Goal: Task Accomplishment & Management: Manage account settings

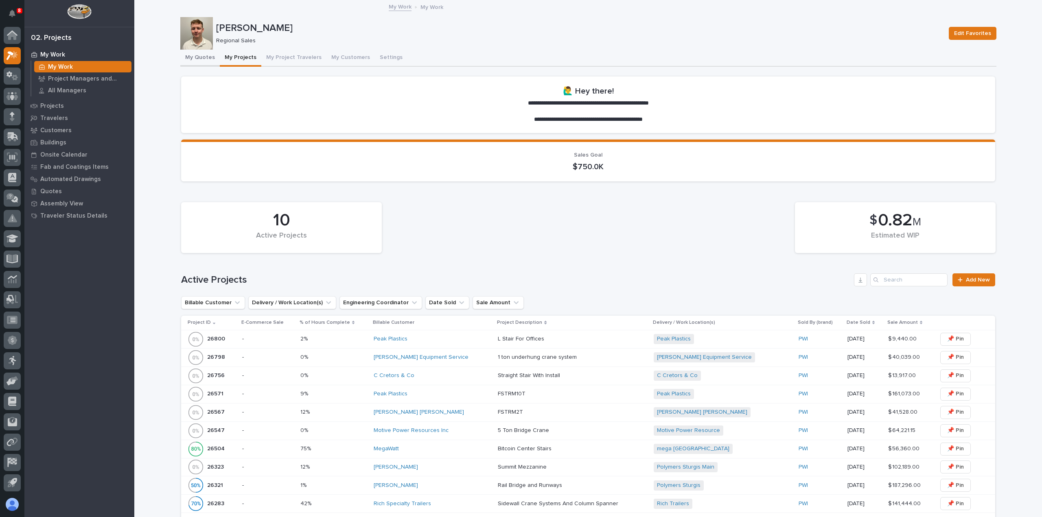
click at [195, 63] on button "My Quotes" at bounding box center [199, 58] width 39 height 17
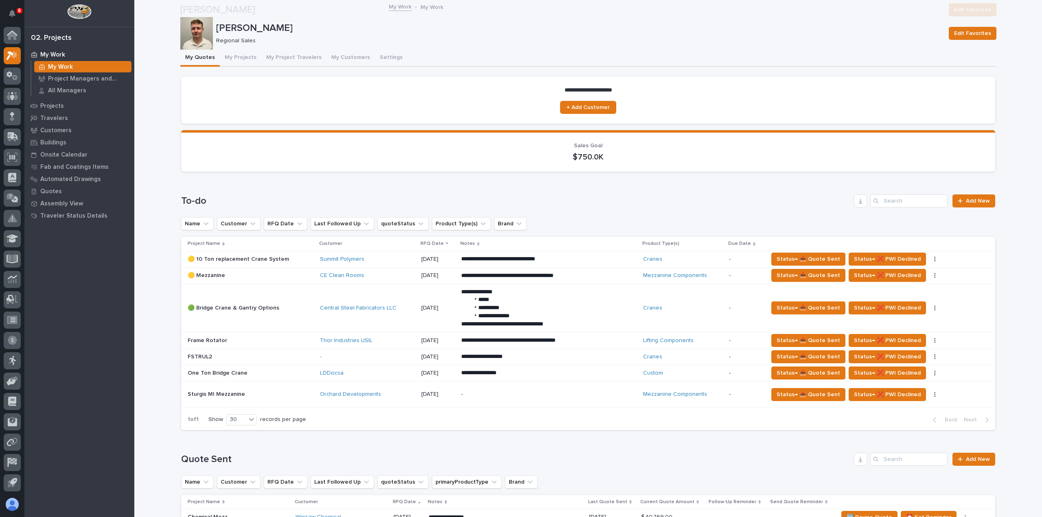
scroll to position [448, 0]
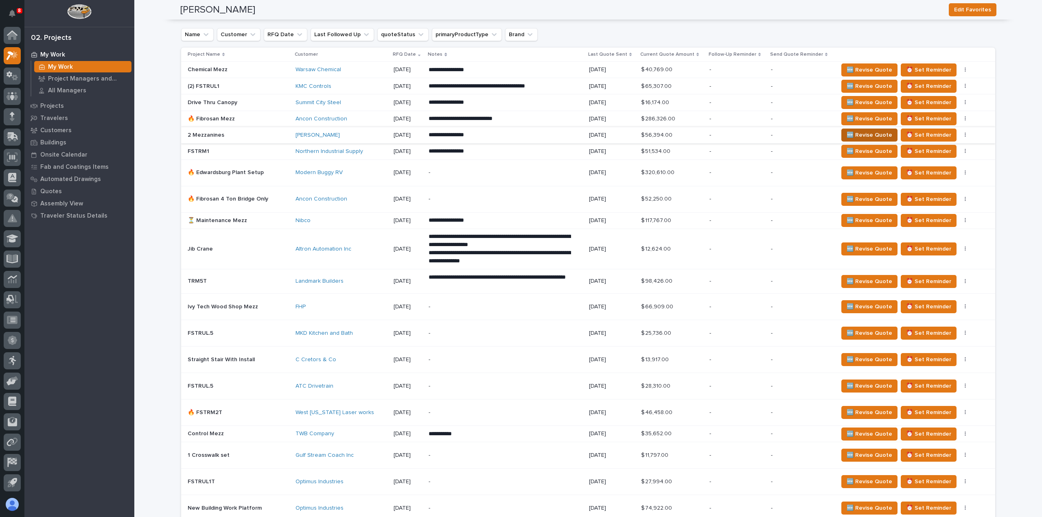
click at [851, 133] on span "🆕 Revise Quote" at bounding box center [870, 135] width 46 height 10
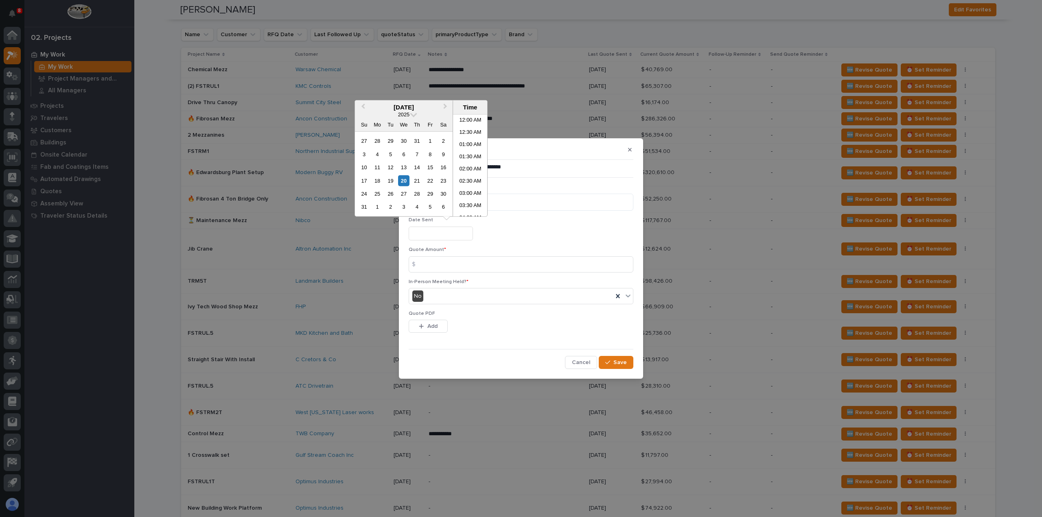
click at [451, 230] on input "text" at bounding box center [441, 234] width 64 height 14
click at [406, 180] on div "20" at bounding box center [403, 180] width 11 height 11
type input "**********"
click at [465, 267] on input at bounding box center [521, 264] width 225 height 16
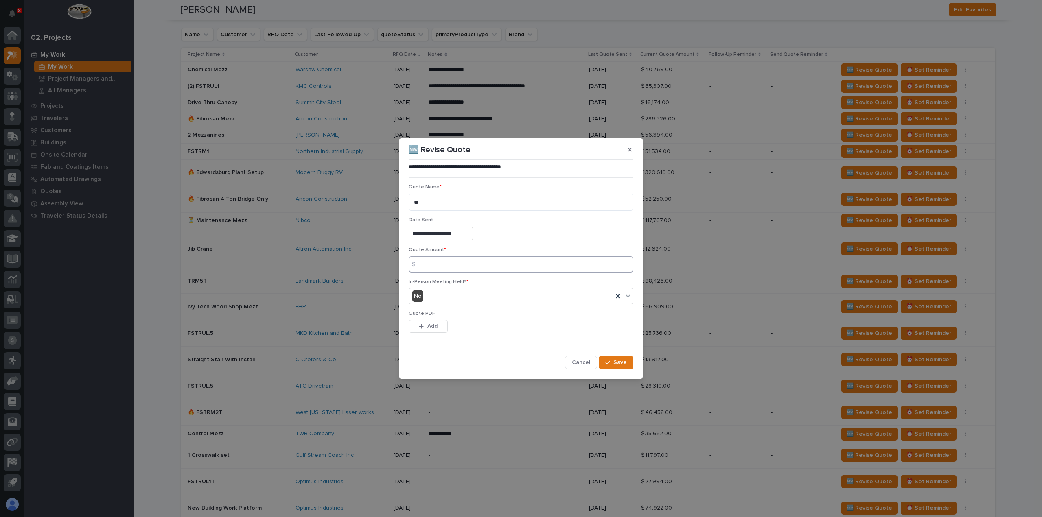
click at [433, 265] on input at bounding box center [521, 264] width 225 height 16
click at [445, 269] on input at bounding box center [521, 264] width 225 height 16
type input "30160"
click at [444, 324] on button "Add" at bounding box center [428, 326] width 39 height 13
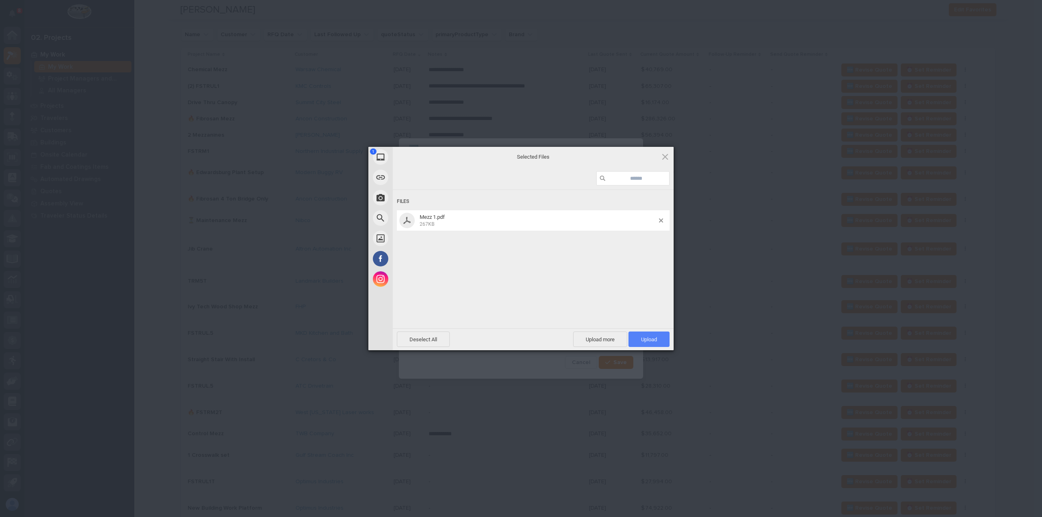
click at [658, 339] on span "Upload 1" at bounding box center [648, 339] width 41 height 15
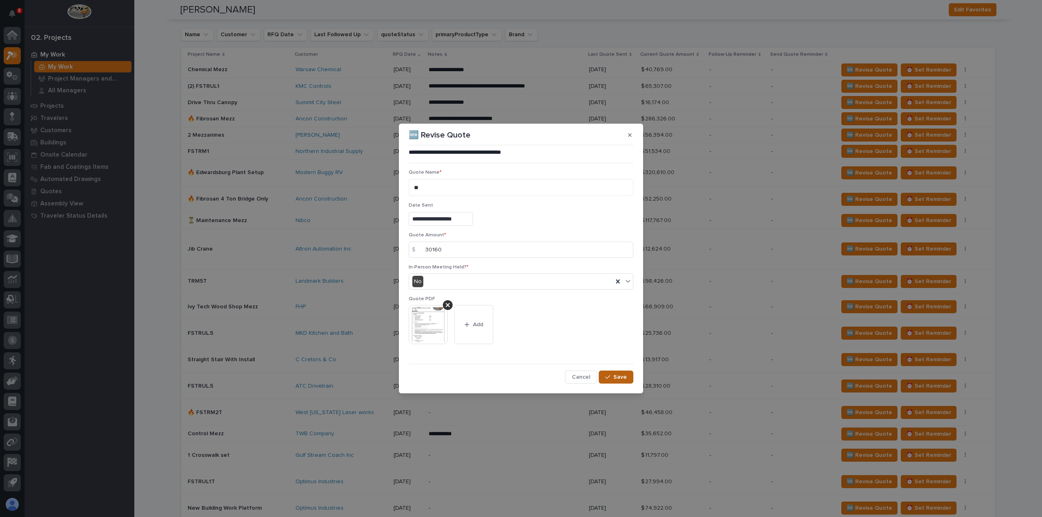
click at [613, 377] on div "button" at bounding box center [609, 377] width 8 height 6
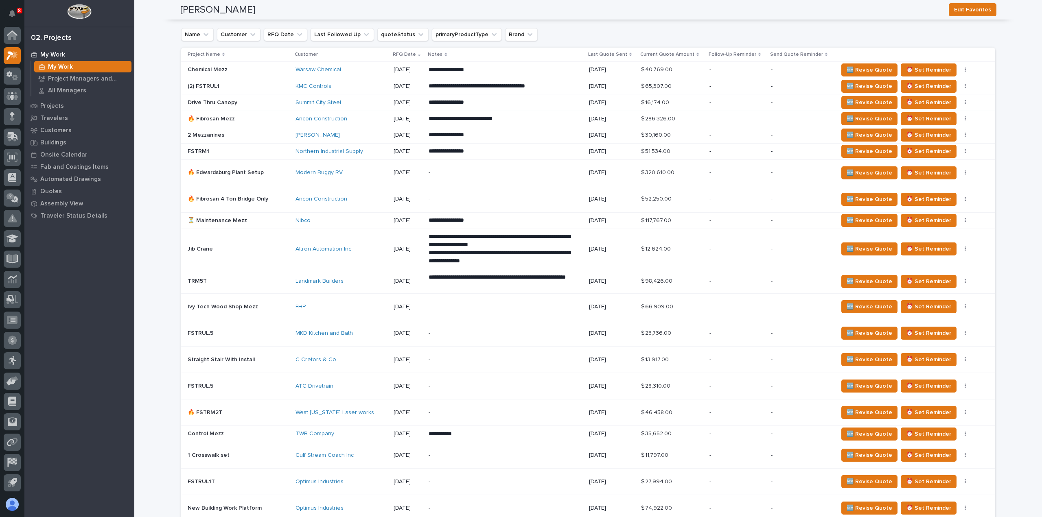
scroll to position [977, 0]
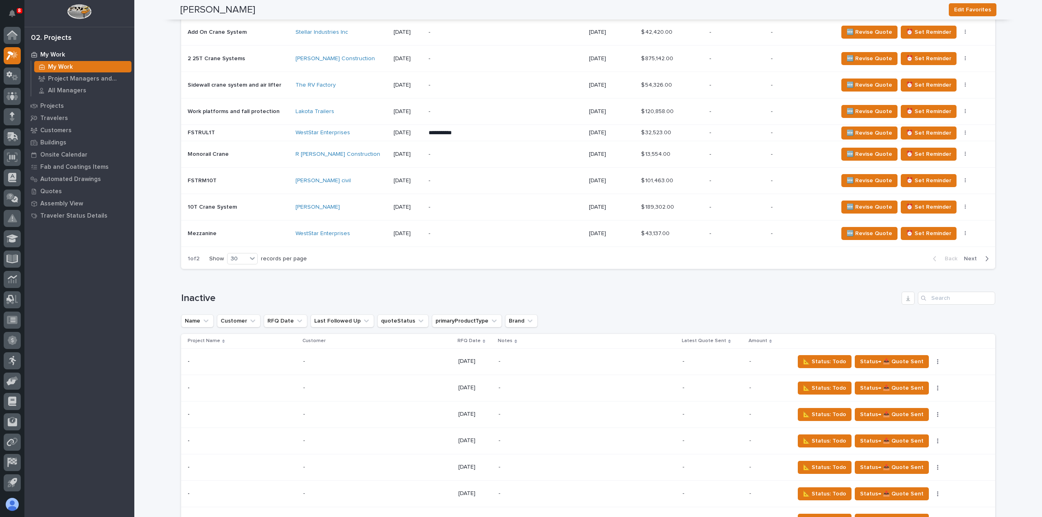
click at [970, 255] on span "Next" at bounding box center [973, 258] width 18 height 7
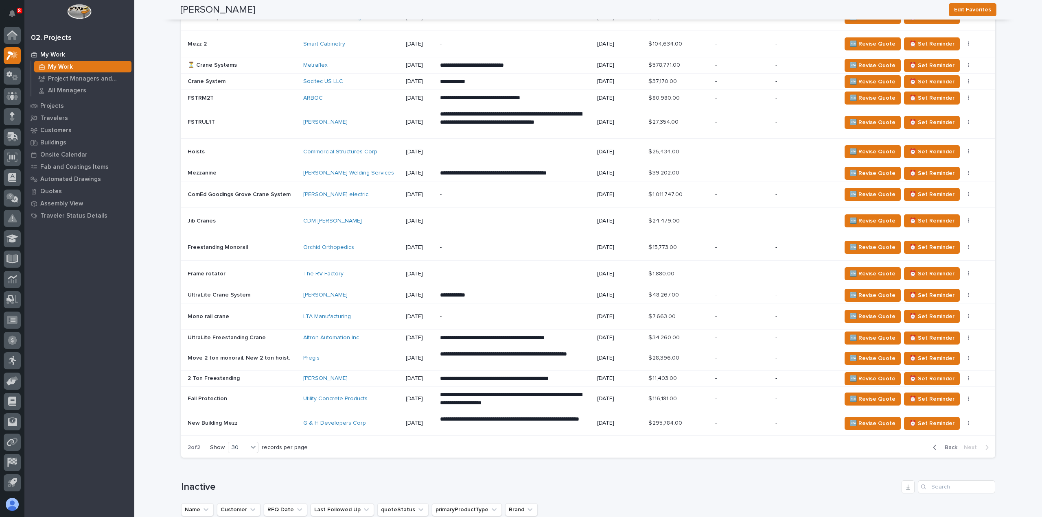
scroll to position [510, 0]
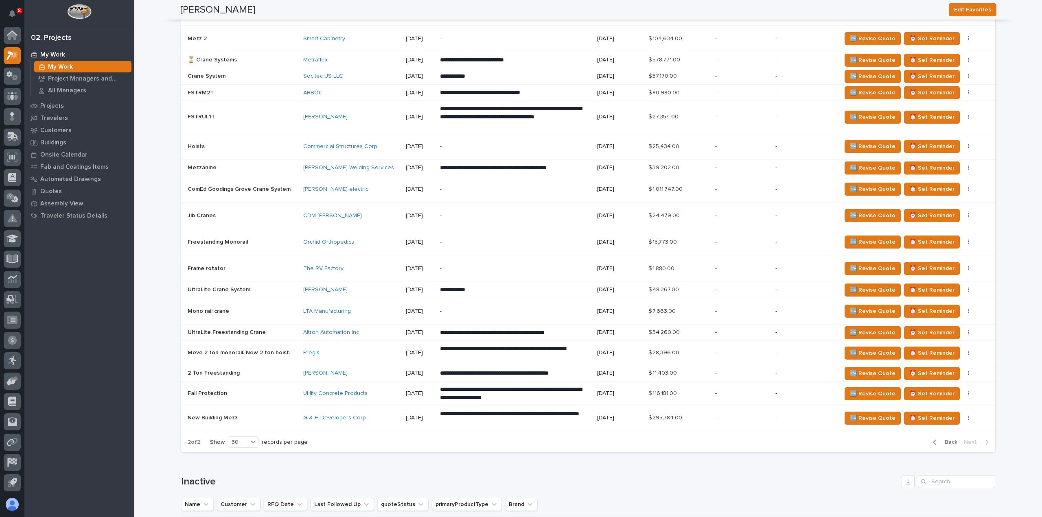
click at [947, 439] on span "Back" at bounding box center [948, 442] width 17 height 7
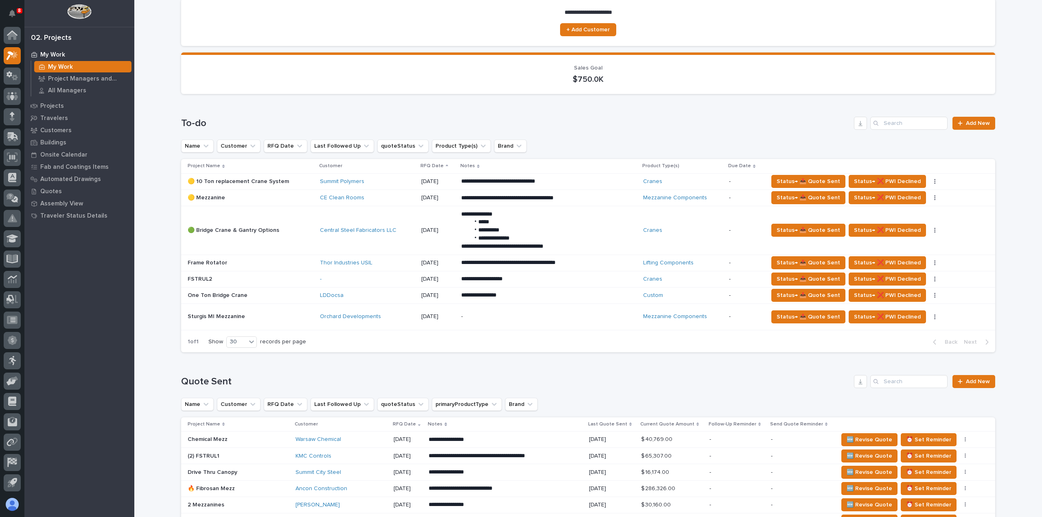
scroll to position [81, 0]
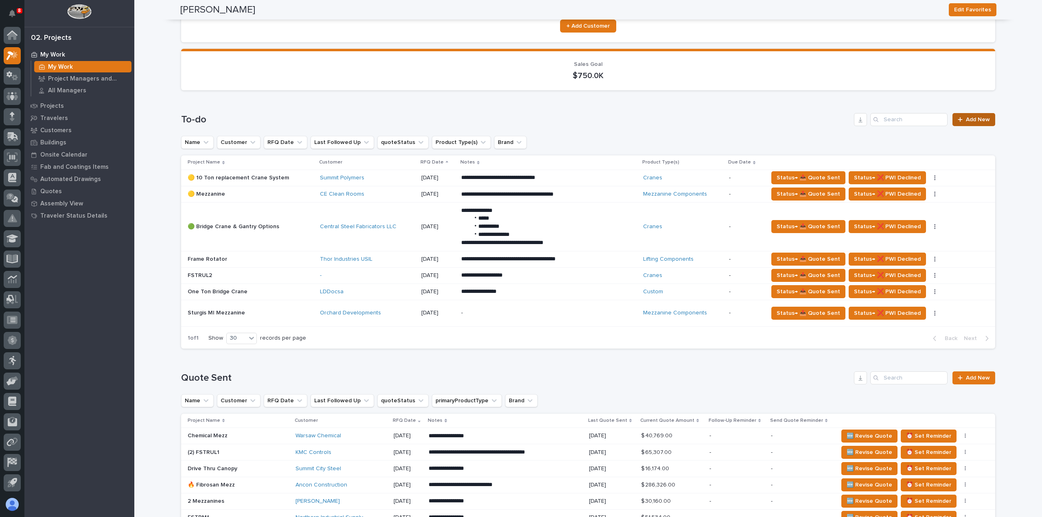
click at [960, 120] on icon at bounding box center [960, 120] width 4 height 4
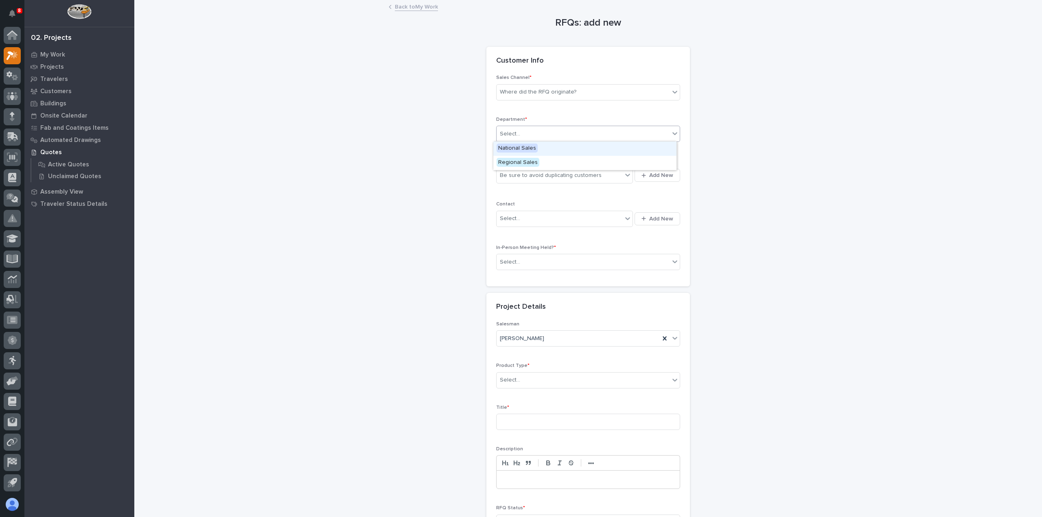
click at [572, 134] on div "Select..." at bounding box center [583, 133] width 173 height 13
click at [565, 162] on div "Regional Sales" at bounding box center [584, 163] width 183 height 14
click at [560, 176] on div "Be sure to avoid duplicating customers" at bounding box center [551, 175] width 102 height 9
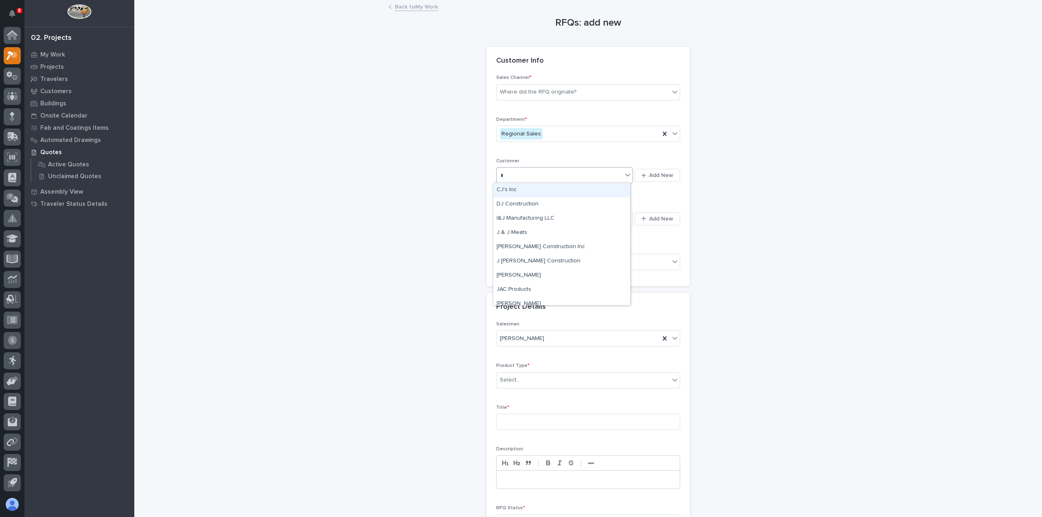
type input "**"
click at [577, 188] on div "JM Longyear" at bounding box center [561, 190] width 137 height 14
click at [568, 216] on div "Select..." at bounding box center [560, 218] width 126 height 13
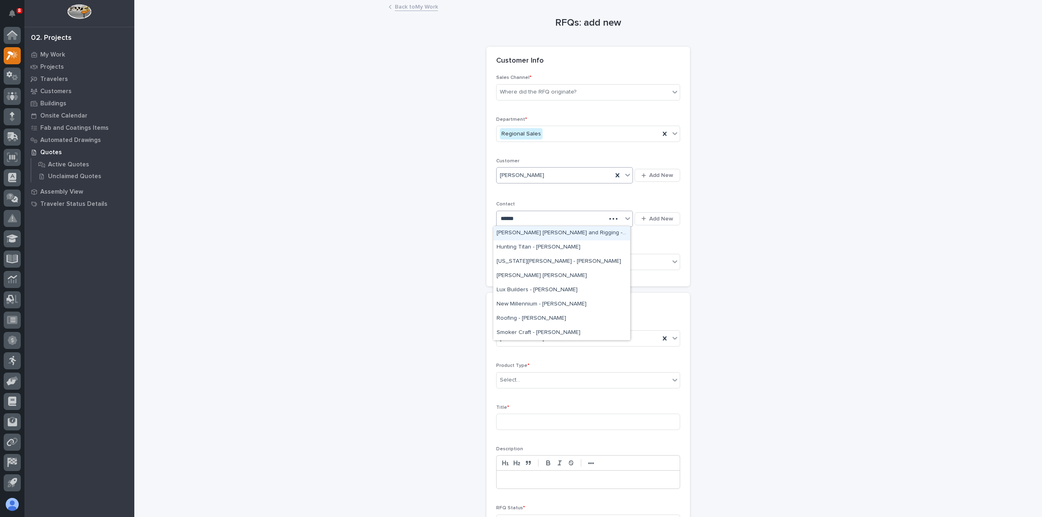
type input "******"
click at [580, 245] on div "JM Longyear - Taylor Bischof" at bounding box center [561, 248] width 137 height 14
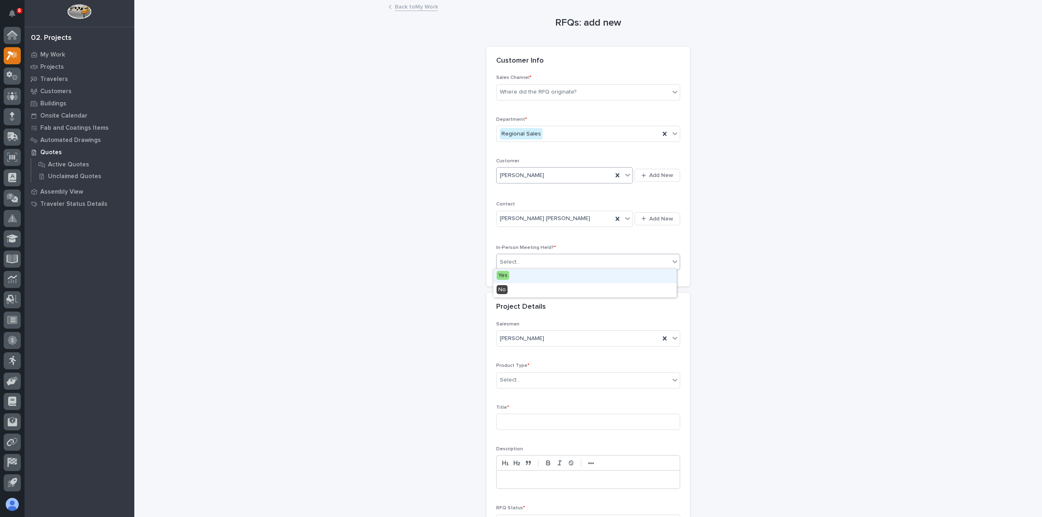
click at [575, 257] on div "Select..." at bounding box center [583, 262] width 173 height 13
click at [576, 290] on div "No" at bounding box center [584, 290] width 183 height 14
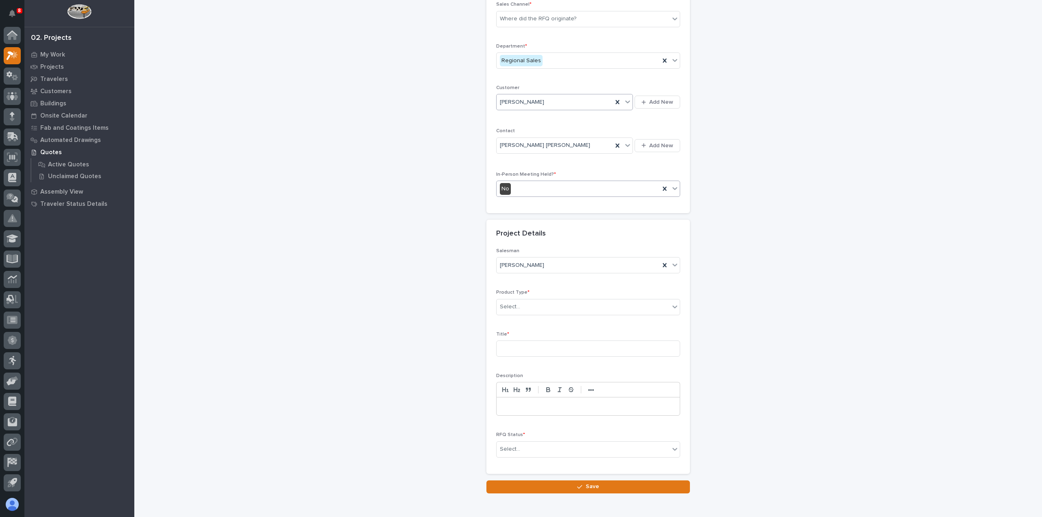
scroll to position [110, 0]
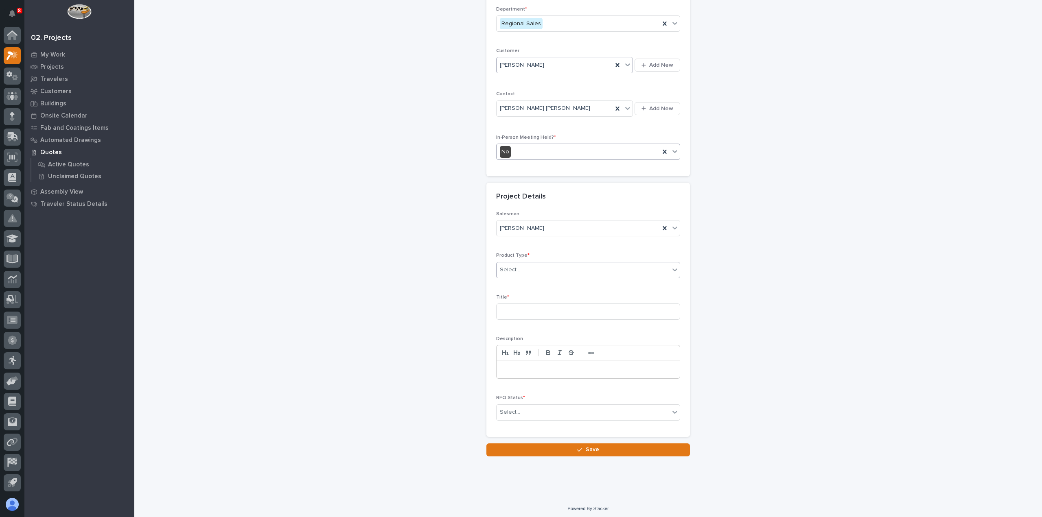
click at [570, 272] on div "Select..." at bounding box center [583, 269] width 173 height 13
click at [550, 369] on div "Mezzanine Components" at bounding box center [584, 363] width 183 height 14
click at [543, 312] on input at bounding box center [588, 312] width 184 height 16
type input "Mezz 2"
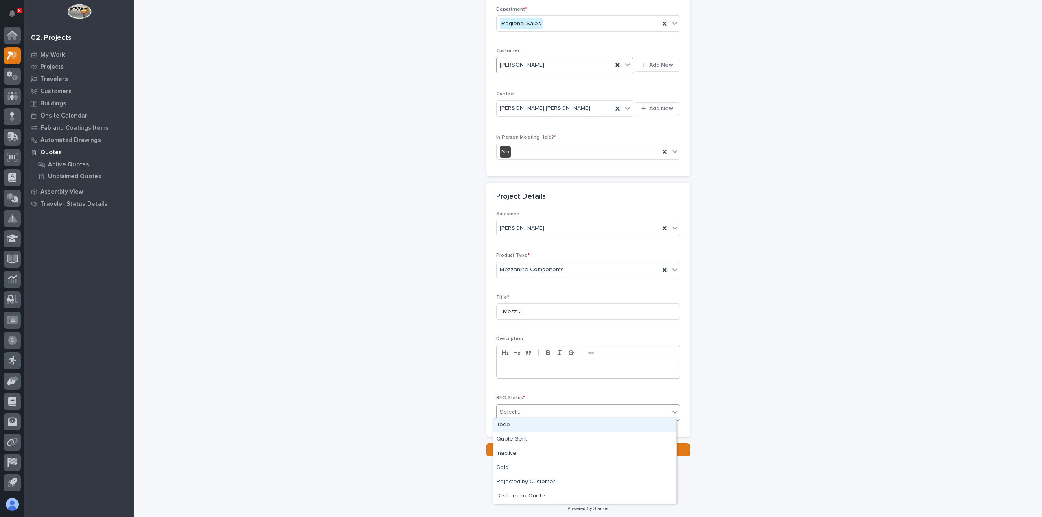
click at [523, 410] on div "Select..." at bounding box center [583, 412] width 173 height 13
click at [525, 426] on div "Todo" at bounding box center [584, 425] width 183 height 14
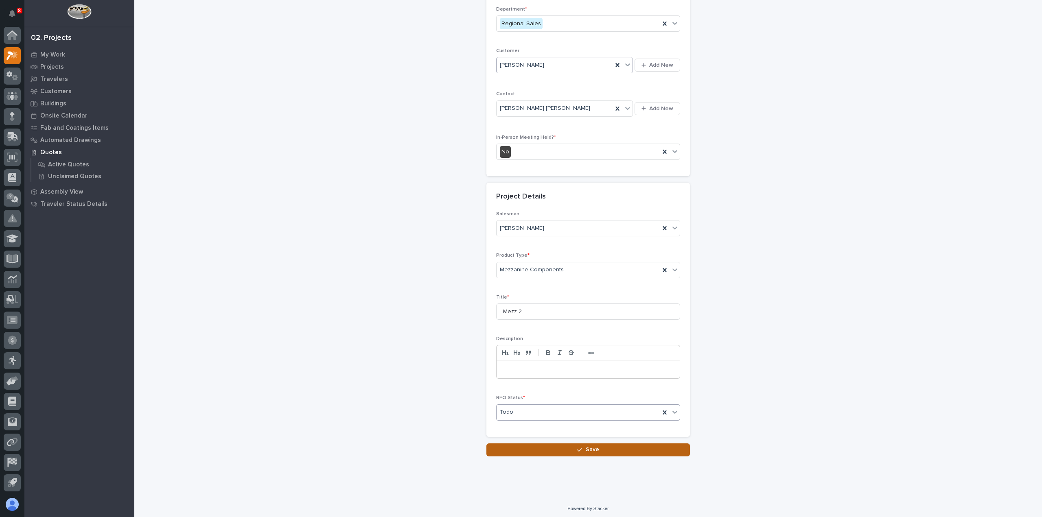
click at [547, 451] on button "Save" at bounding box center [587, 450] width 203 height 13
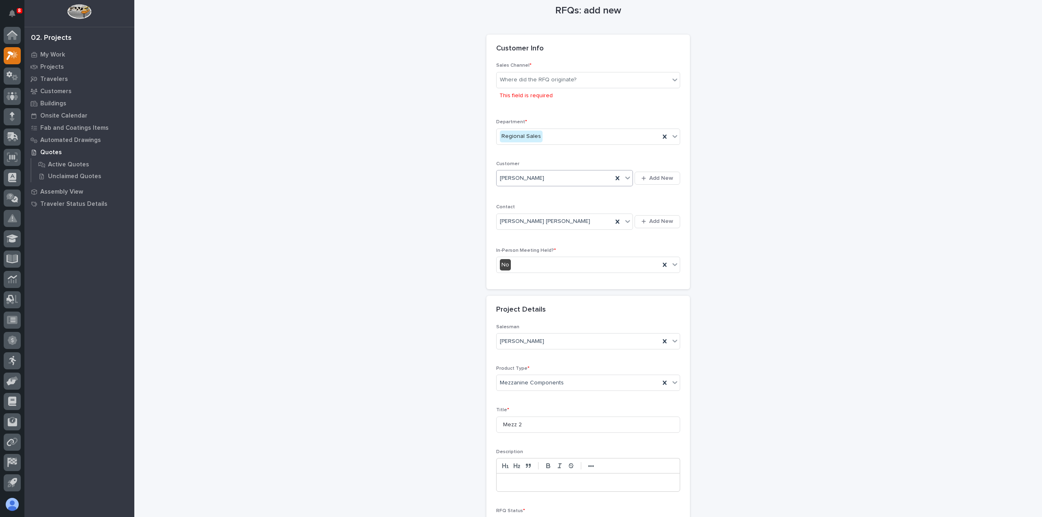
scroll to position [0, 0]
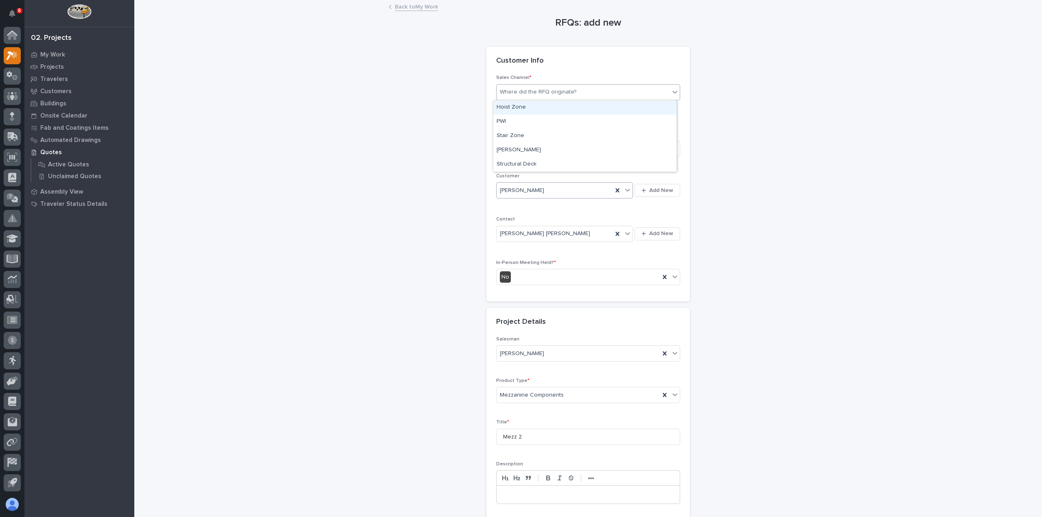
click at [522, 99] on div "Where did the RFQ originate?" at bounding box center [588, 92] width 184 height 16
click at [522, 119] on div "PWI" at bounding box center [584, 122] width 183 height 14
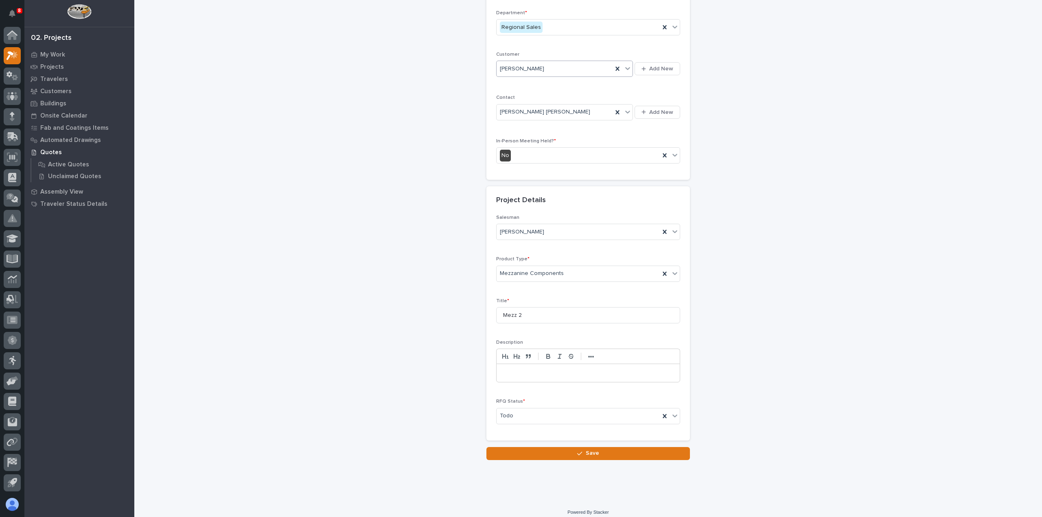
scroll to position [110, 0]
click at [602, 444] on button "Save" at bounding box center [587, 450] width 203 height 13
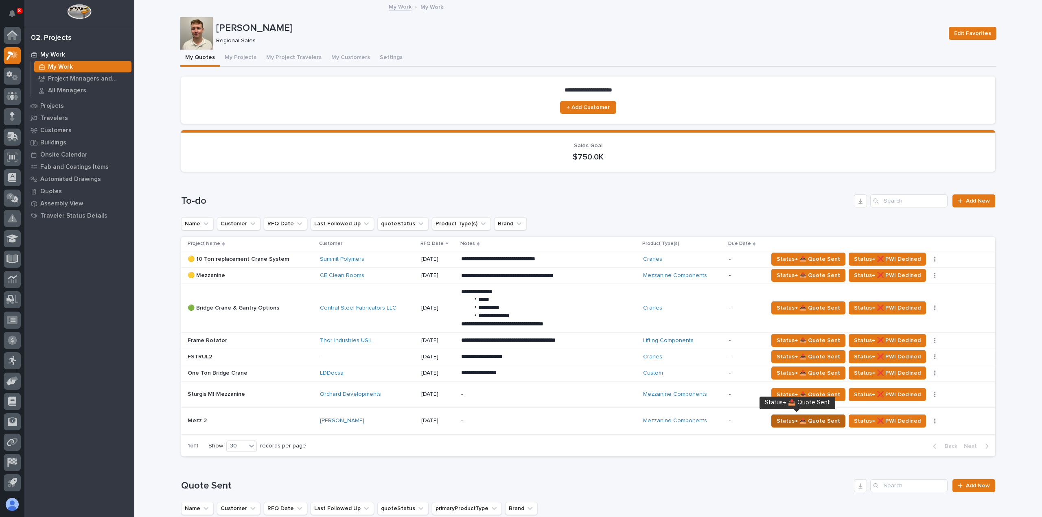
click at [781, 420] on span "Status→ 📤 Quote Sent" at bounding box center [808, 421] width 63 height 10
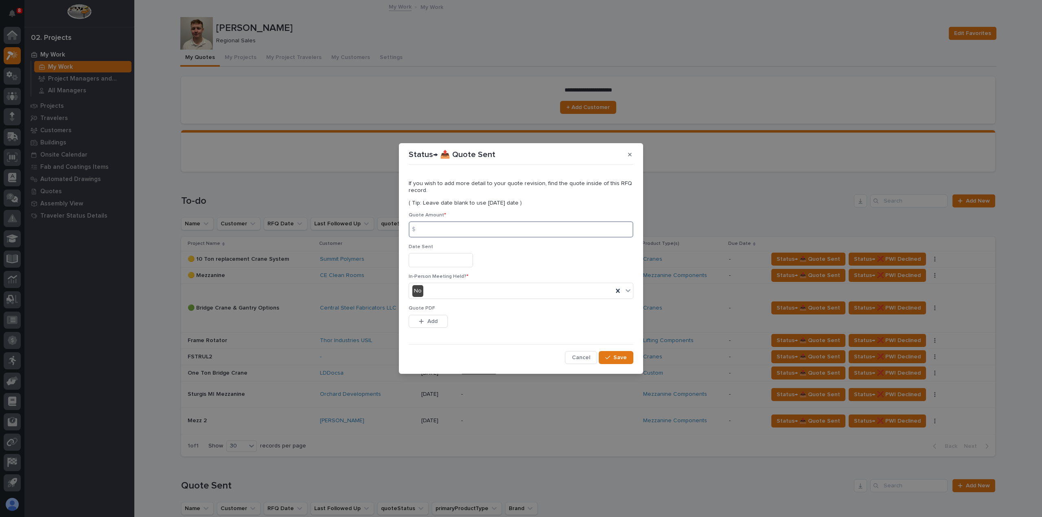
click at [486, 227] on input at bounding box center [521, 229] width 225 height 16
click at [477, 226] on input at bounding box center [521, 229] width 225 height 16
type input "32970"
click at [436, 258] on input "text" at bounding box center [441, 260] width 64 height 14
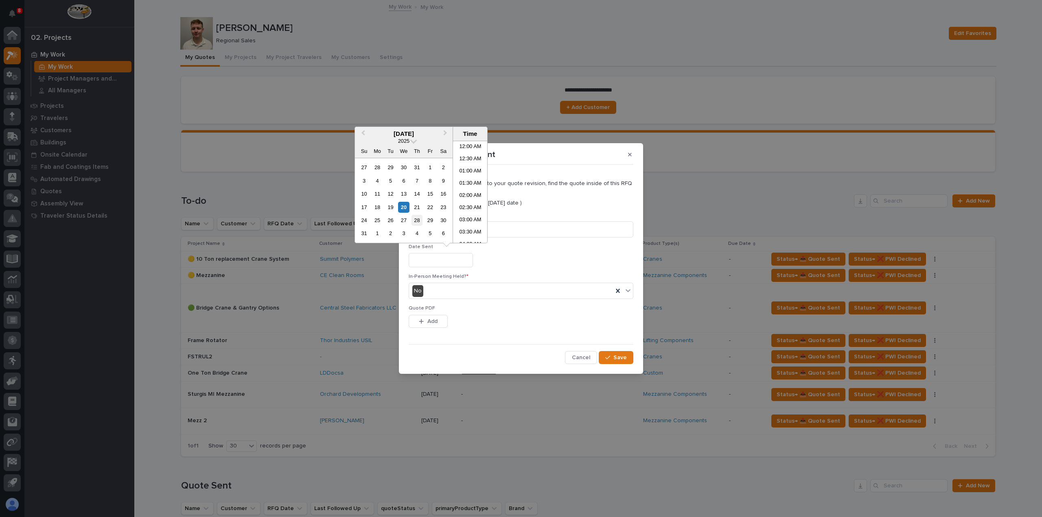
scroll to position [285, 0]
click at [405, 206] on div "20" at bounding box center [403, 207] width 11 height 11
type input "**********"
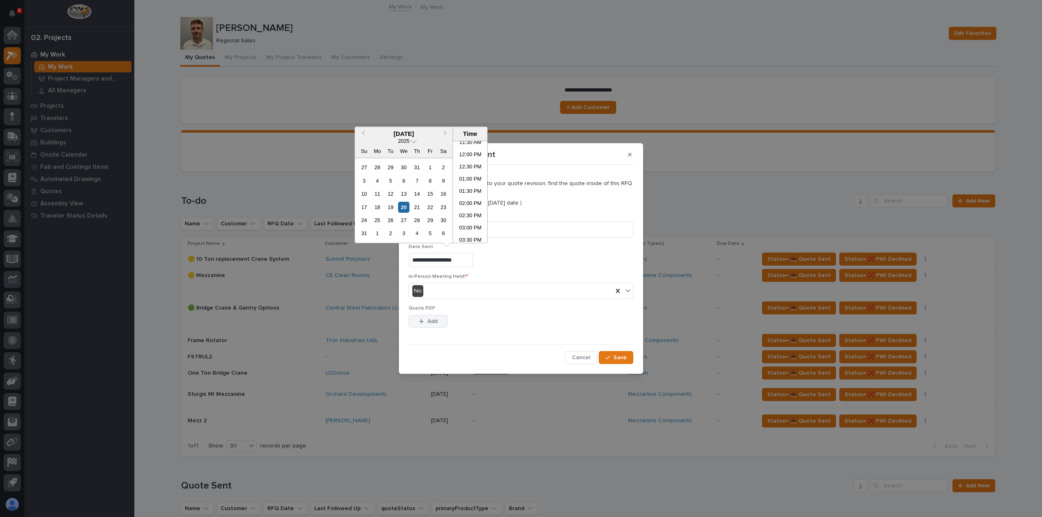
click at [437, 320] on button "Add" at bounding box center [428, 321] width 39 height 13
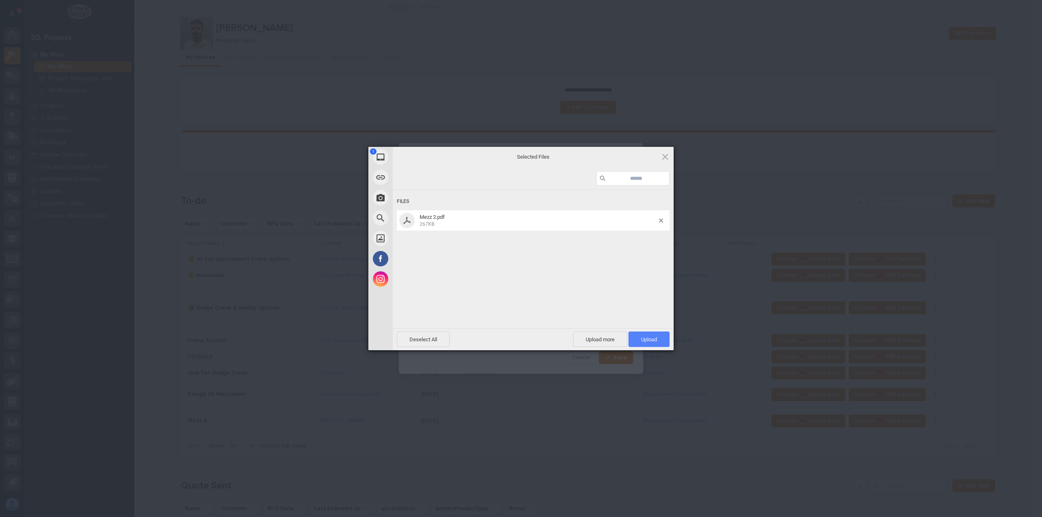
click at [645, 339] on span "Upload 1" at bounding box center [649, 340] width 16 height 6
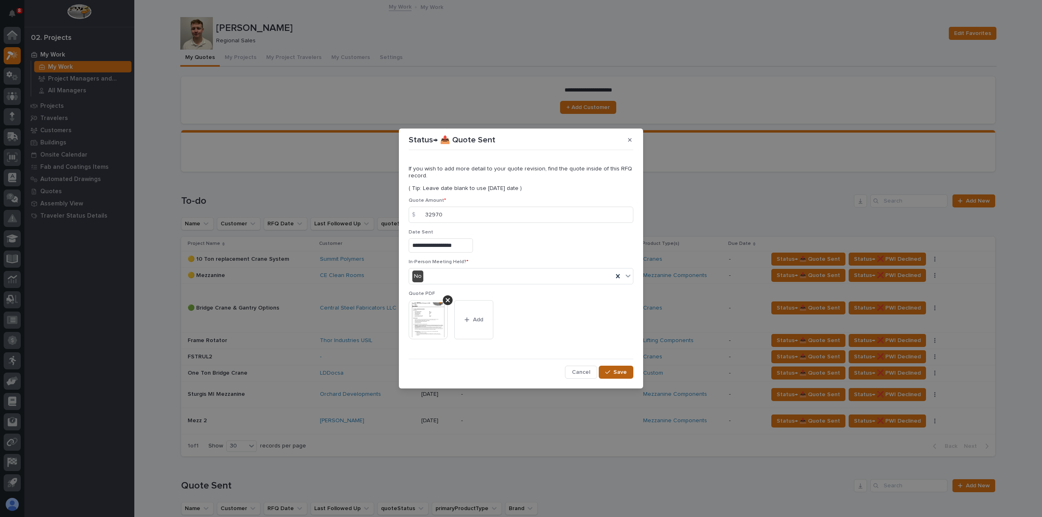
click at [623, 372] on span "Save" at bounding box center [619, 372] width 13 height 7
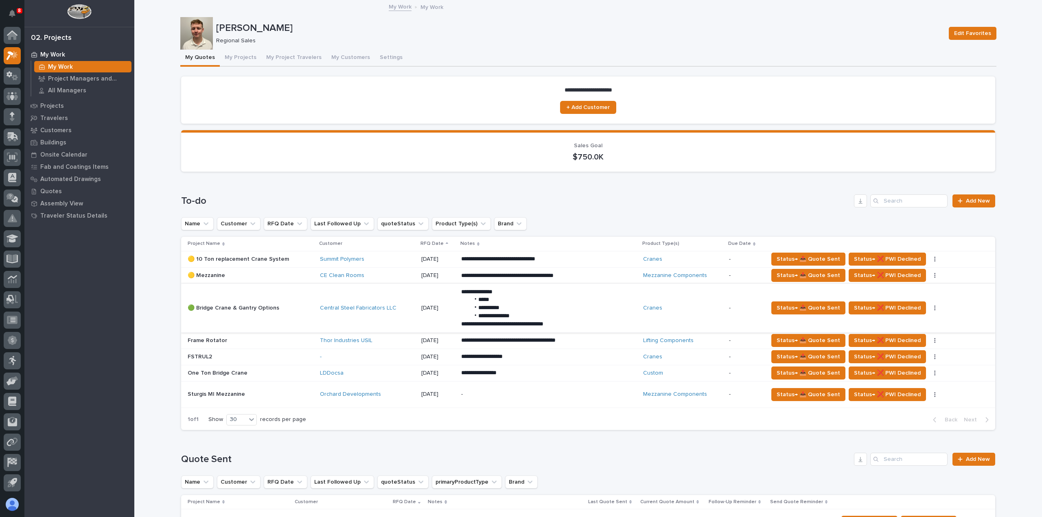
click at [929, 309] on button "button" at bounding box center [934, 308] width 11 height 6
click at [641, 201] on h1 "To-do" at bounding box center [515, 201] width 669 height 12
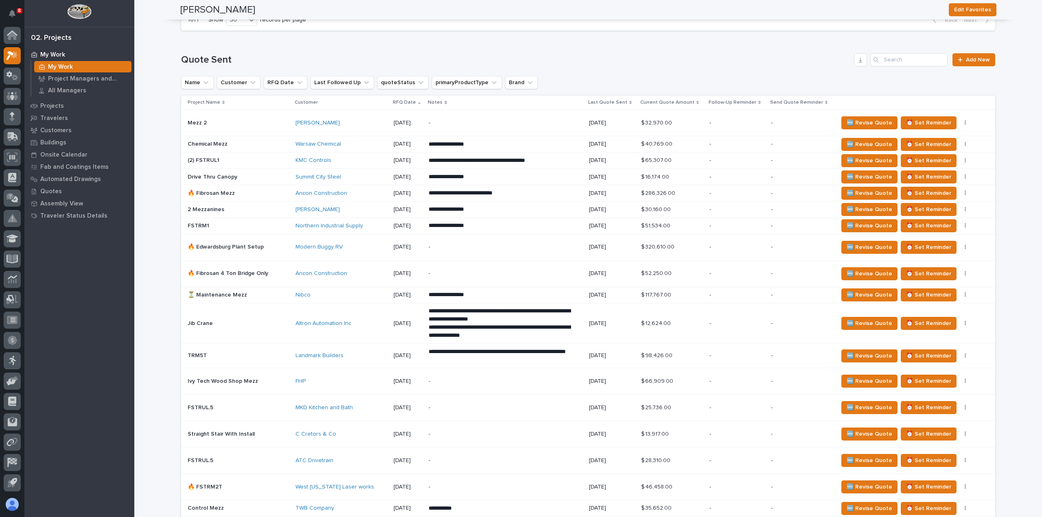
scroll to position [407, 0]
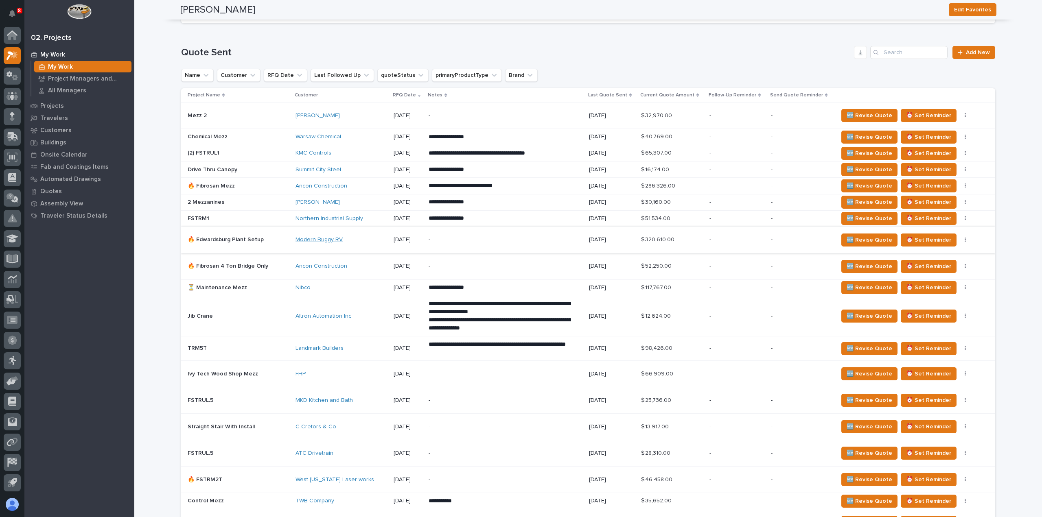
click at [324, 241] on link "Modern Buggy RV" at bounding box center [318, 239] width 47 height 7
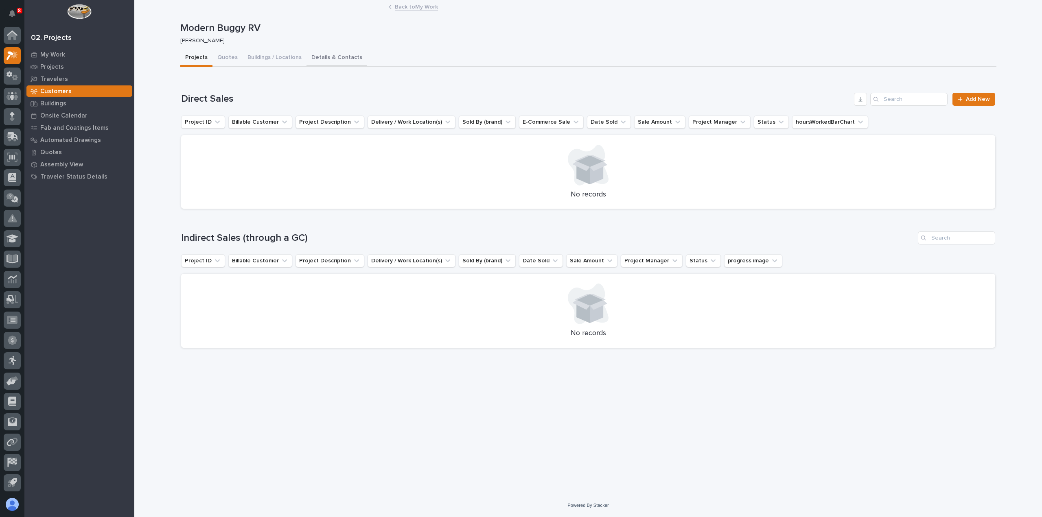
click at [320, 56] on button "Details & Contacts" at bounding box center [336, 58] width 61 height 17
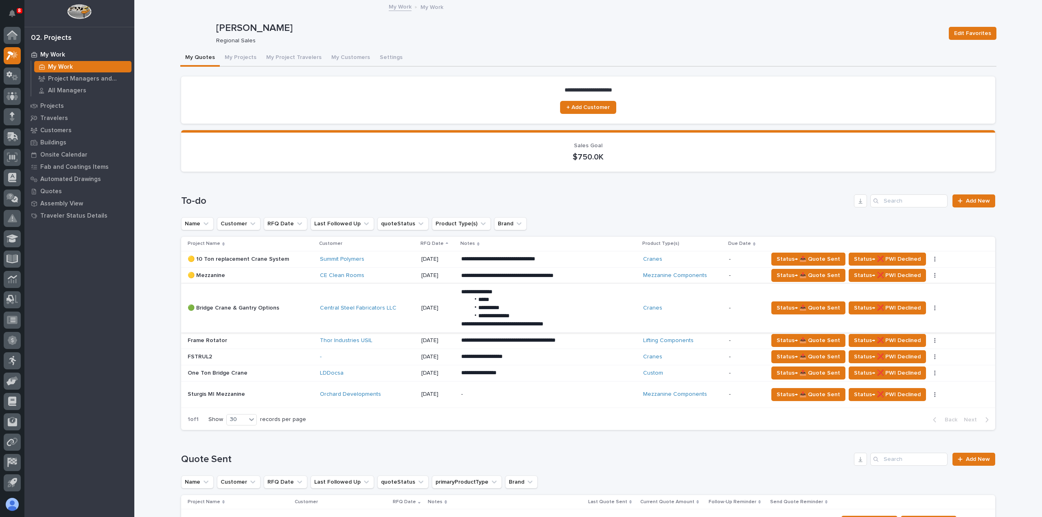
click at [929, 307] on button "button" at bounding box center [934, 308] width 11 height 6
click at [912, 324] on span "Status→ ⏳ Inactive" at bounding box center [894, 324] width 50 height 10
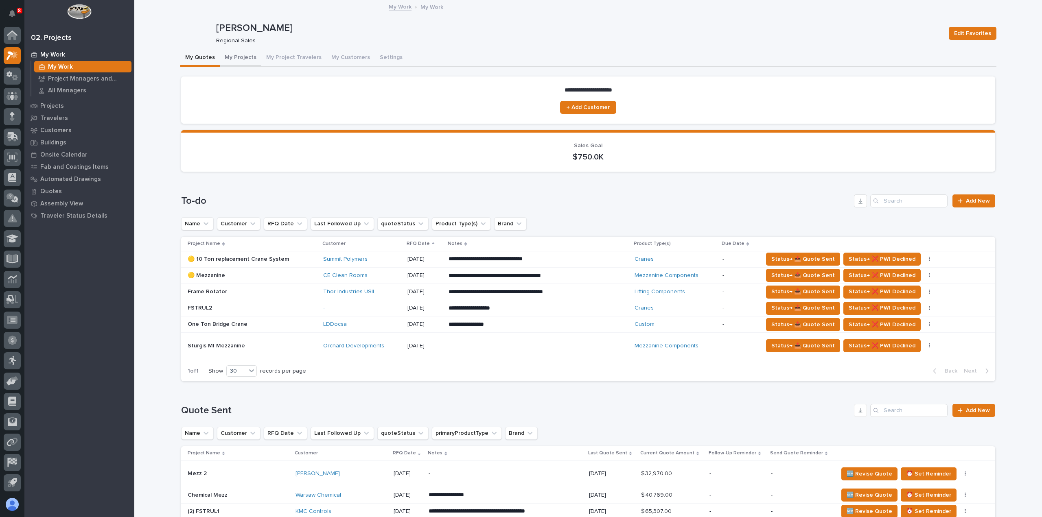
click at [244, 62] on button "My Projects" at bounding box center [241, 58] width 42 height 17
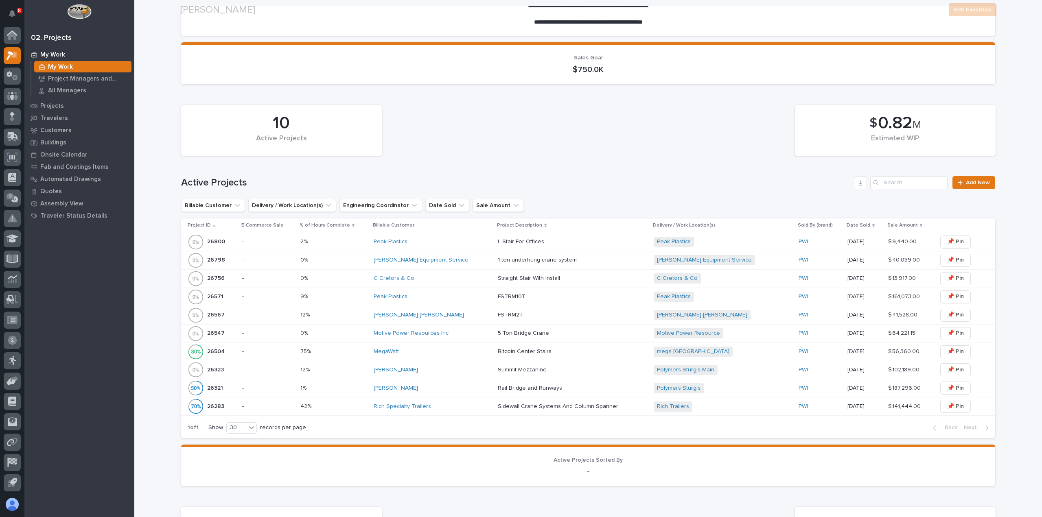
scroll to position [122, 0]
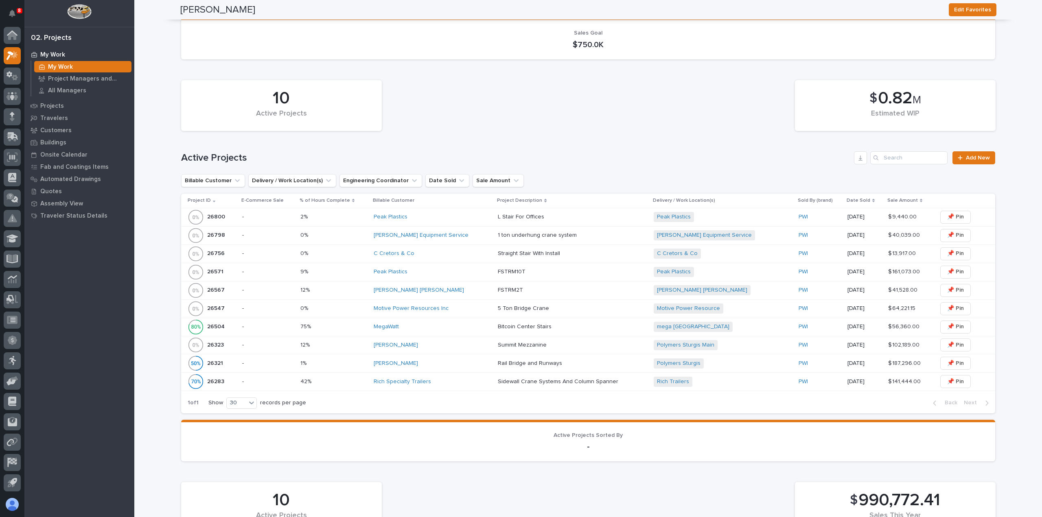
click at [434, 364] on div "James Ware" at bounding box center [433, 363] width 118 height 7
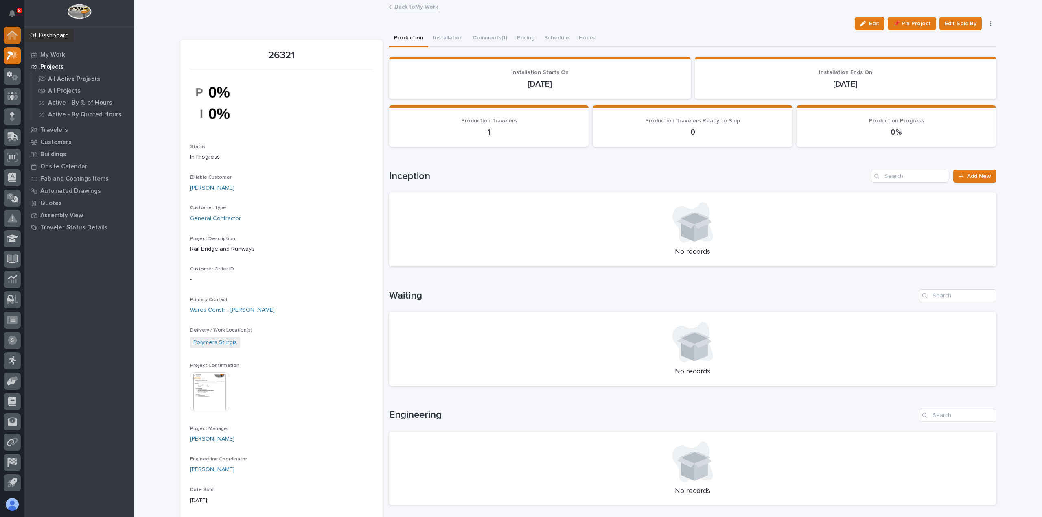
click at [15, 39] on div at bounding box center [12, 35] width 17 height 17
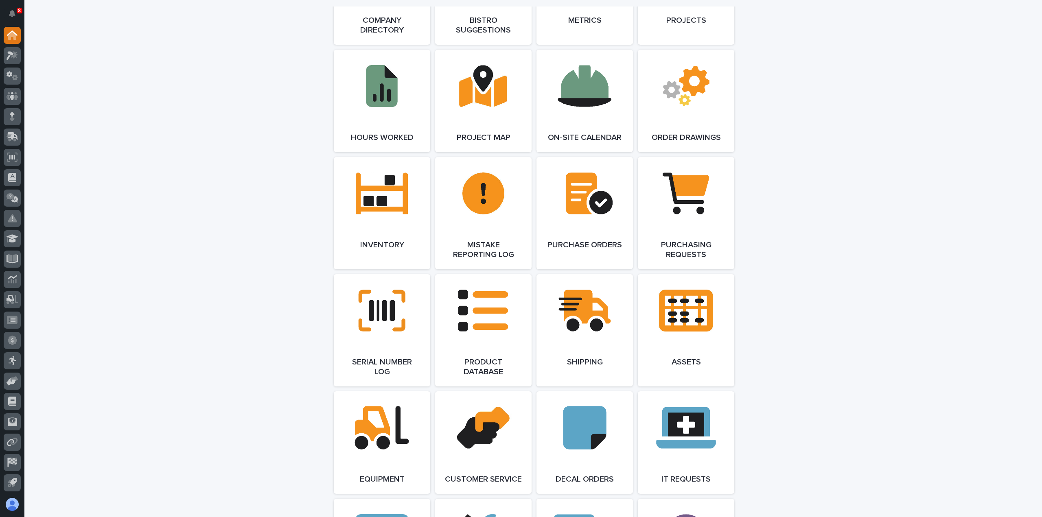
scroll to position [814, 0]
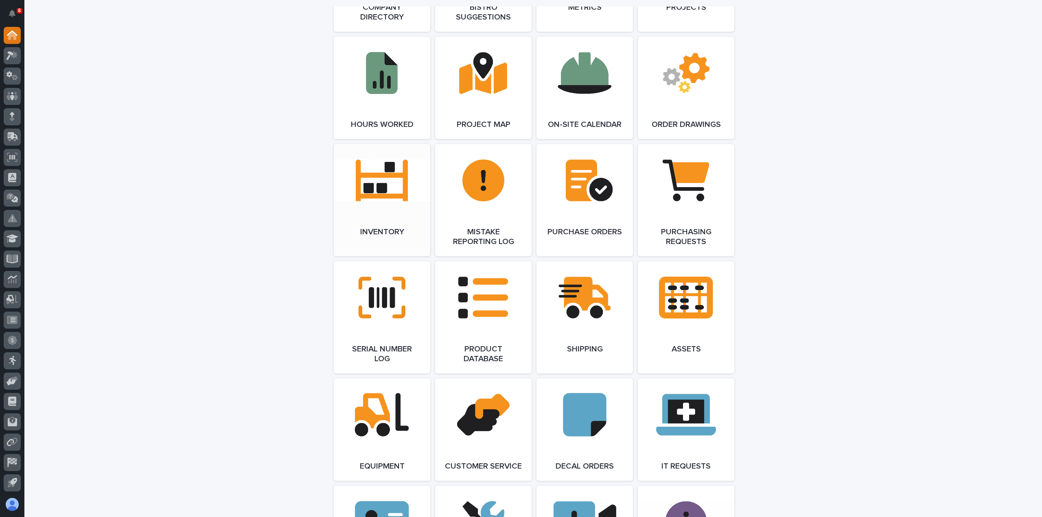
click at [374, 213] on link "Open Link" at bounding box center [382, 200] width 96 height 112
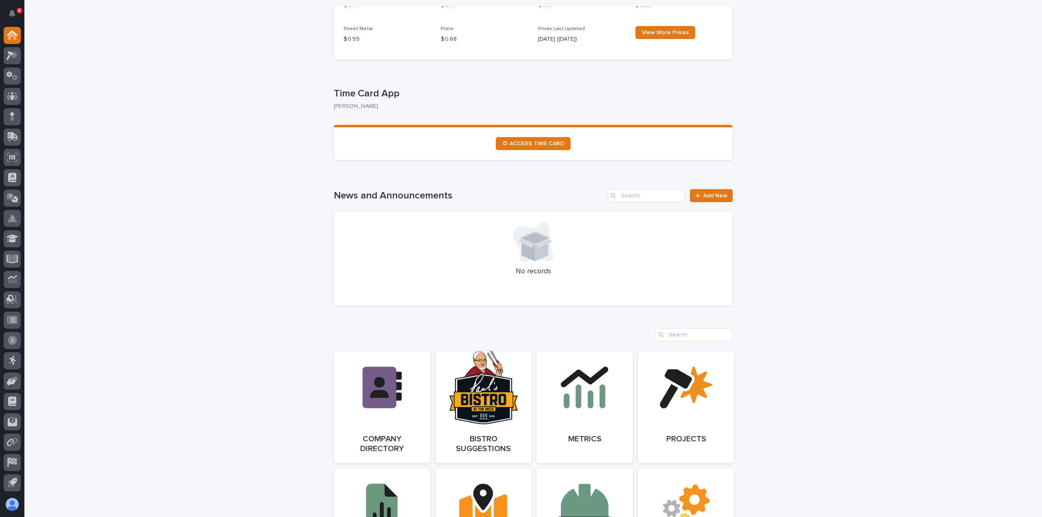
scroll to position [0, 0]
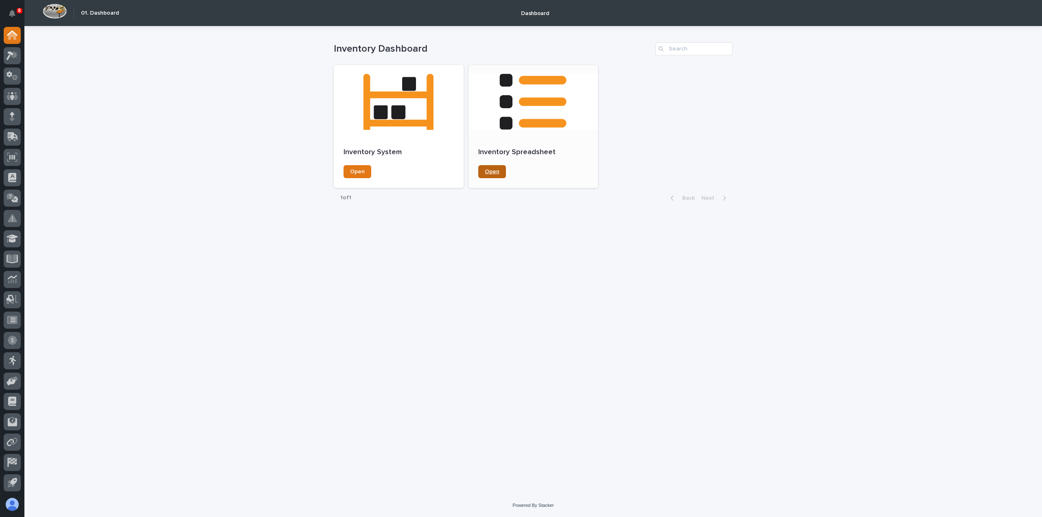
click at [497, 170] on span "Open" at bounding box center [492, 172] width 15 height 6
click at [14, 35] on icon at bounding box center [12, 36] width 8 height 8
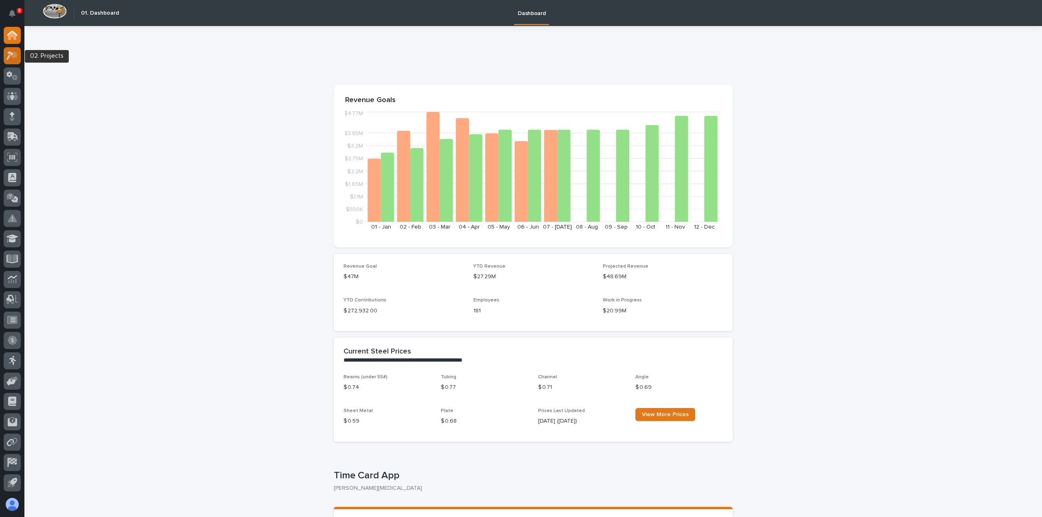
click at [12, 61] on div at bounding box center [12, 55] width 17 height 17
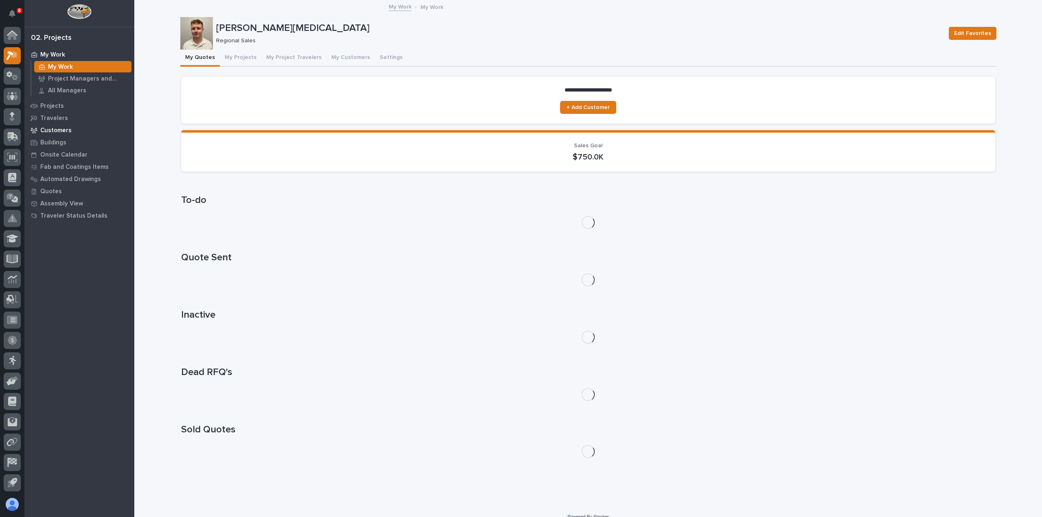
click at [48, 133] on p "Customers" at bounding box center [55, 130] width 31 height 7
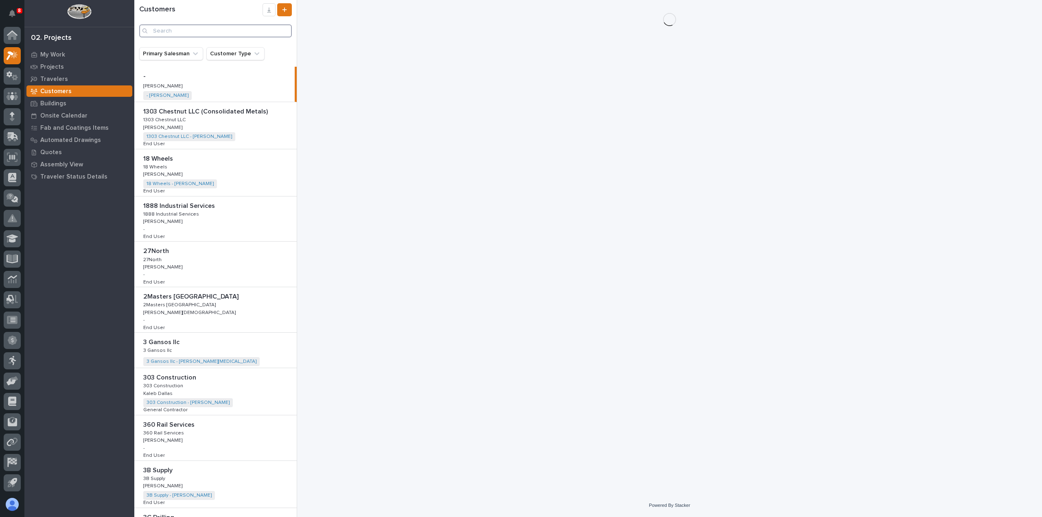
click at [208, 33] on input "Search" at bounding box center [215, 30] width 153 height 13
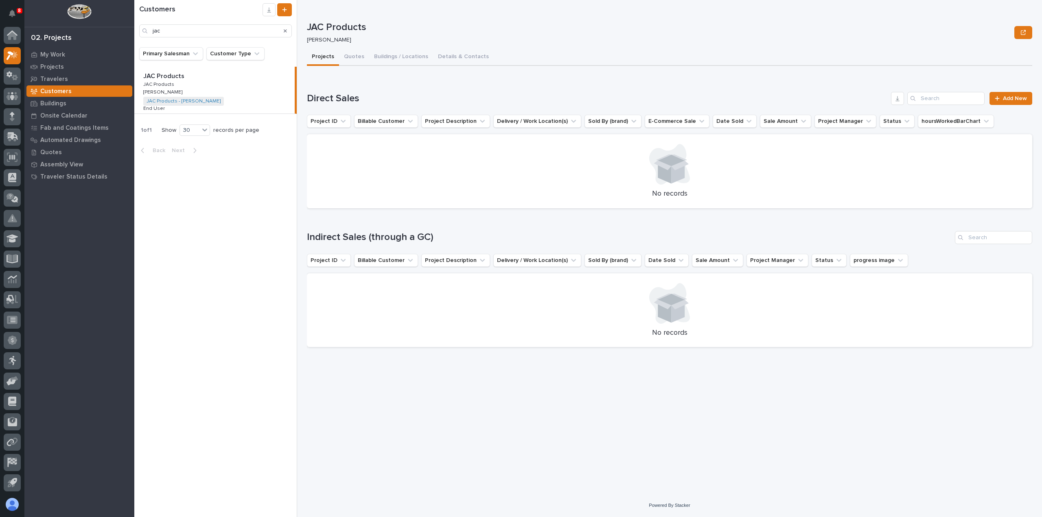
click at [177, 82] on div "JAC Products JAC Products JAC Products JAC Products Tyler Hartsough Tyler Harts…" at bounding box center [214, 90] width 160 height 47
type input "jac"
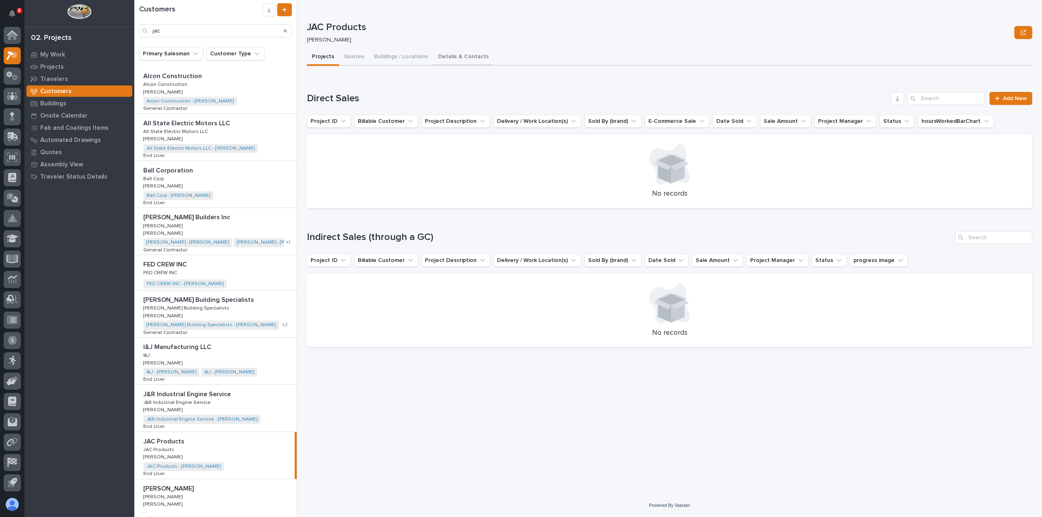
click at [449, 57] on button "Details & Contacts" at bounding box center [463, 57] width 61 height 17
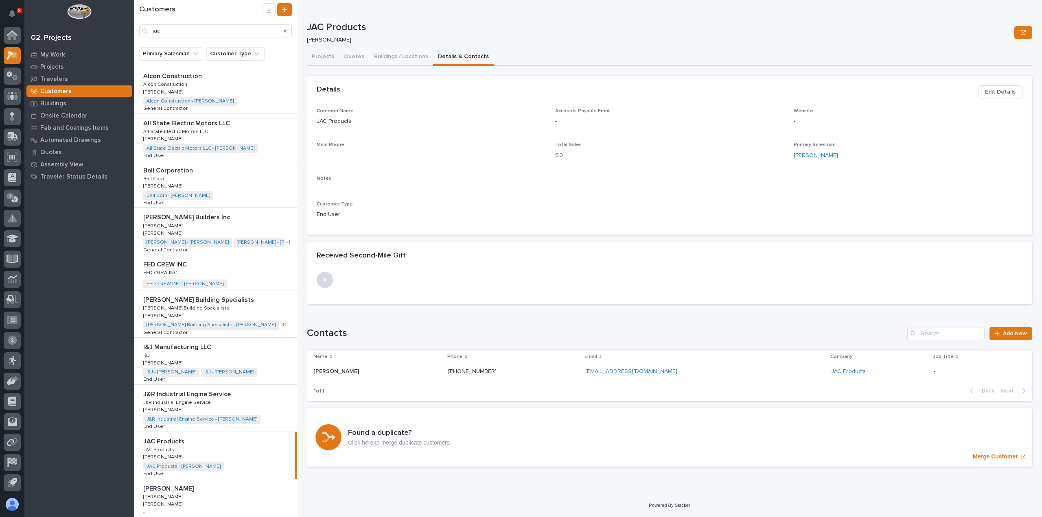
click at [287, 31] on icon "Search" at bounding box center [285, 30] width 3 height 3
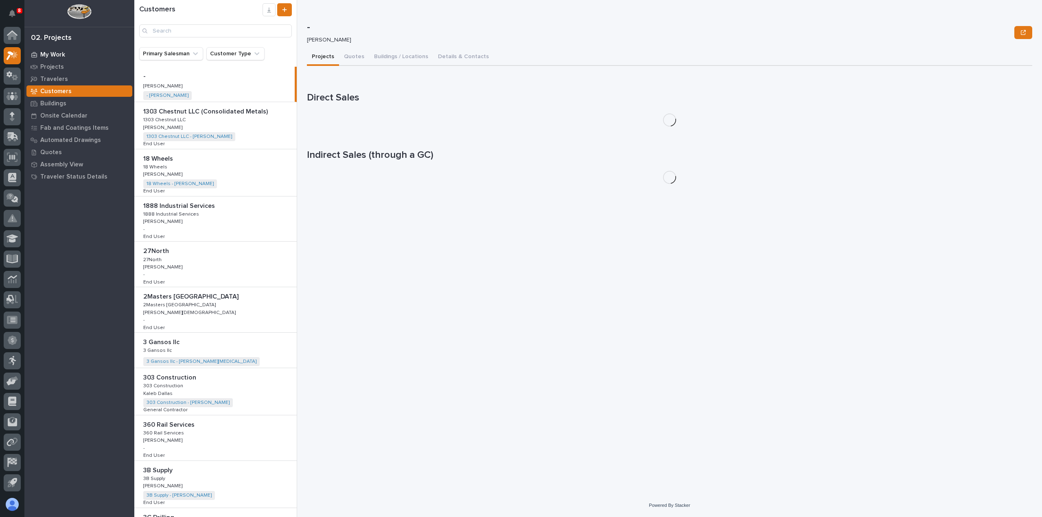
click at [63, 54] on p "My Work" at bounding box center [52, 54] width 25 height 7
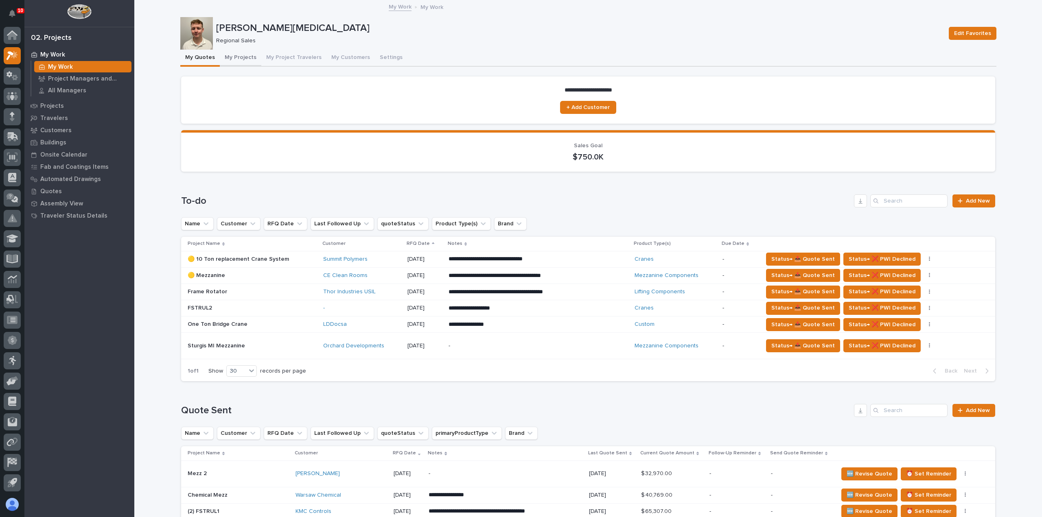
click at [234, 58] on button "My Projects" at bounding box center [241, 58] width 42 height 17
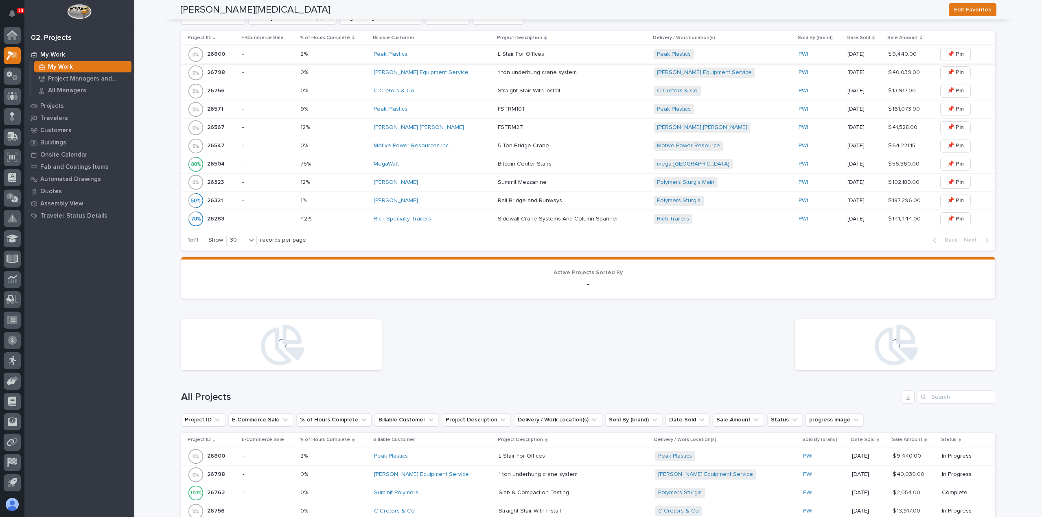
scroll to position [122, 0]
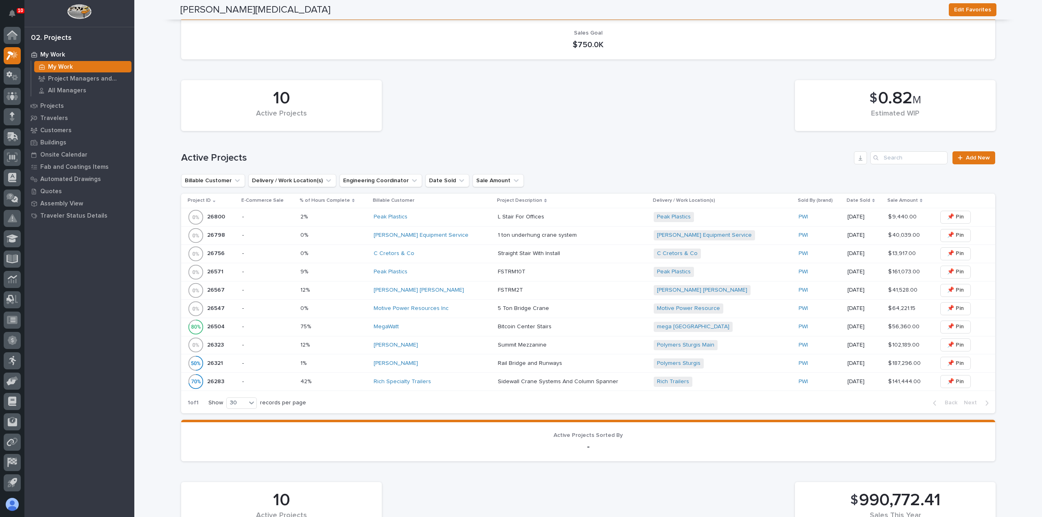
click at [442, 219] on div "Peak Plastics" at bounding box center [433, 217] width 118 height 7
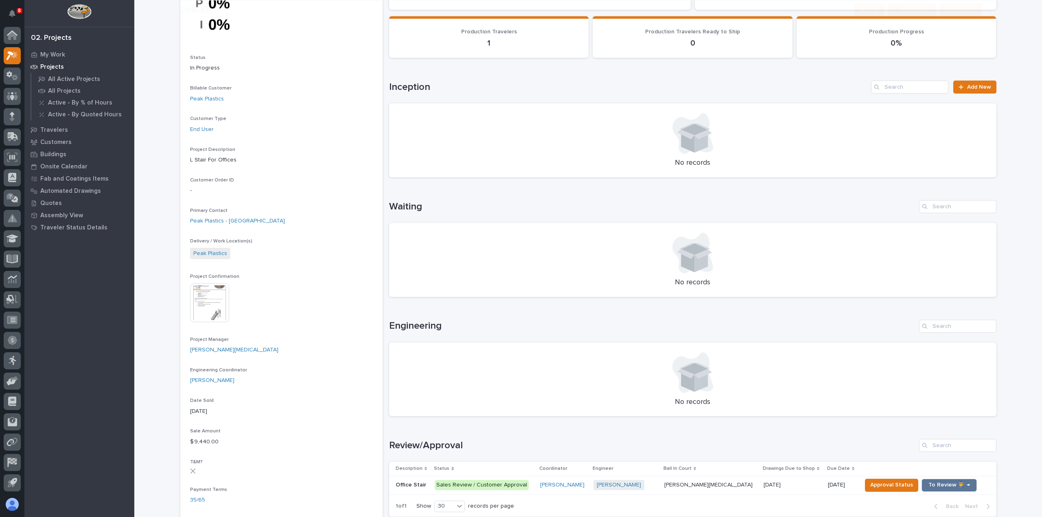
scroll to position [203, 0]
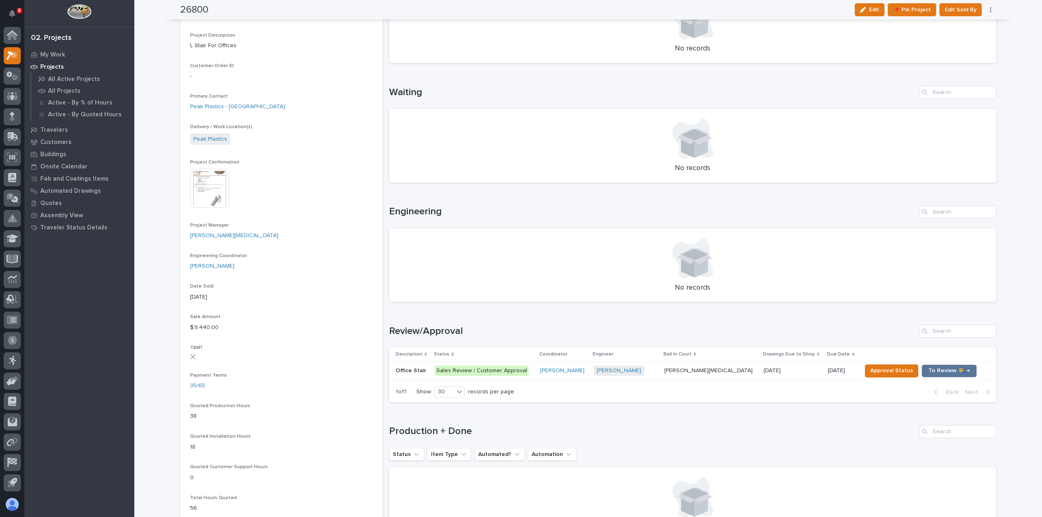
click at [534, 376] on p "Sales Review / Customer Approval" at bounding box center [484, 371] width 99 height 10
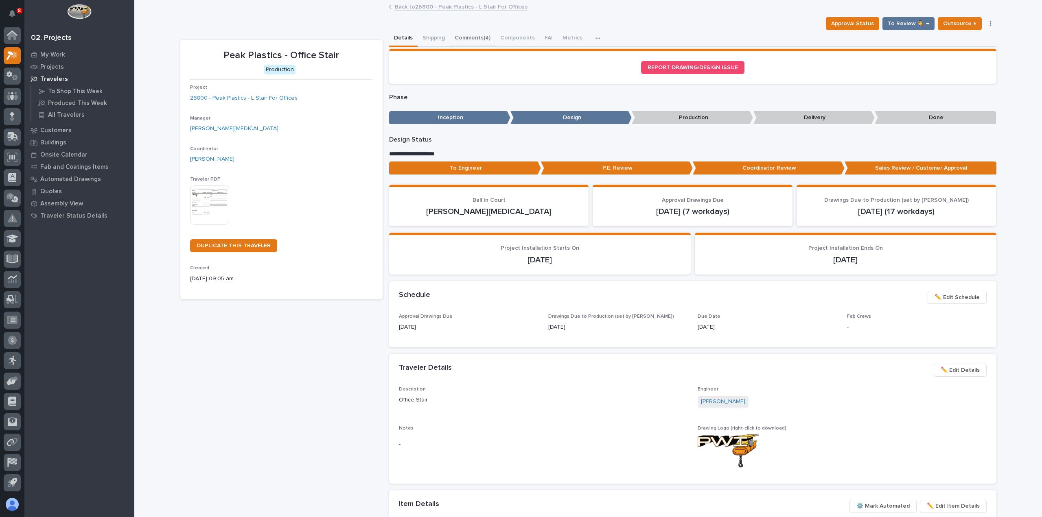
click at [470, 41] on button "Comments (4)" at bounding box center [473, 38] width 46 height 17
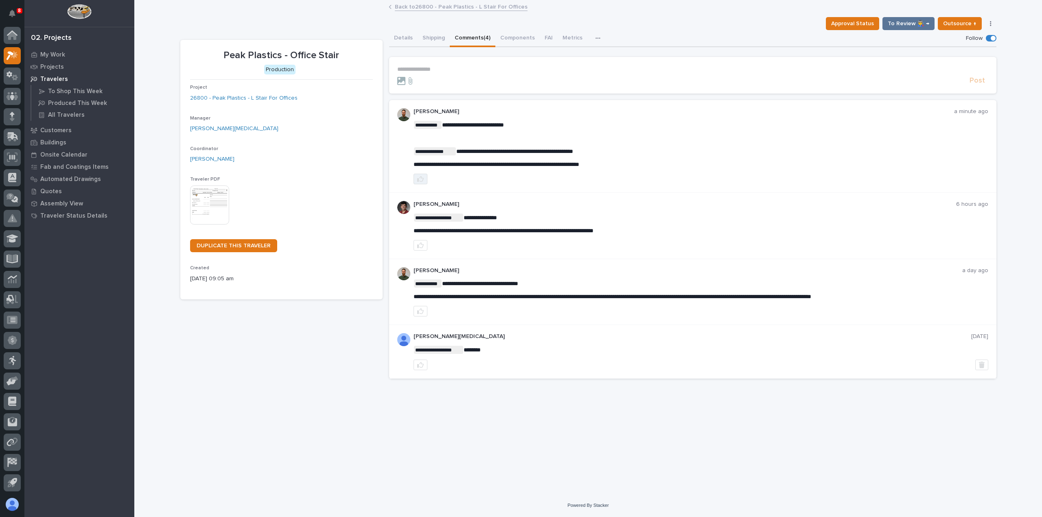
click at [417, 183] on button "button" at bounding box center [420, 179] width 14 height 11
click at [479, 4] on link "Back to 26800 - Peak Plastics - L Stair For Offices" at bounding box center [461, 6] width 133 height 9
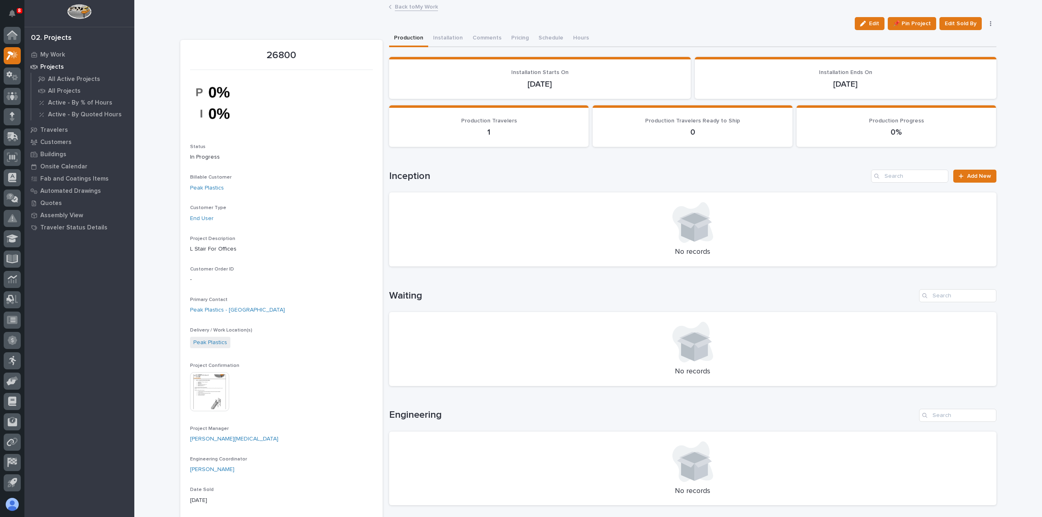
click at [411, 7] on link "Back to My Work" at bounding box center [416, 6] width 43 height 9
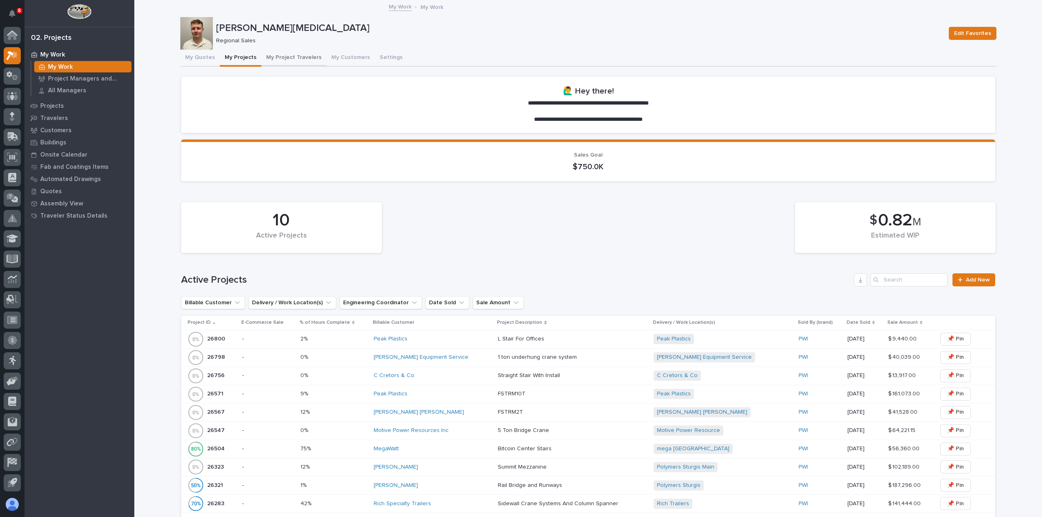
click at [299, 58] on button "My Project Travelers" at bounding box center [293, 58] width 65 height 17
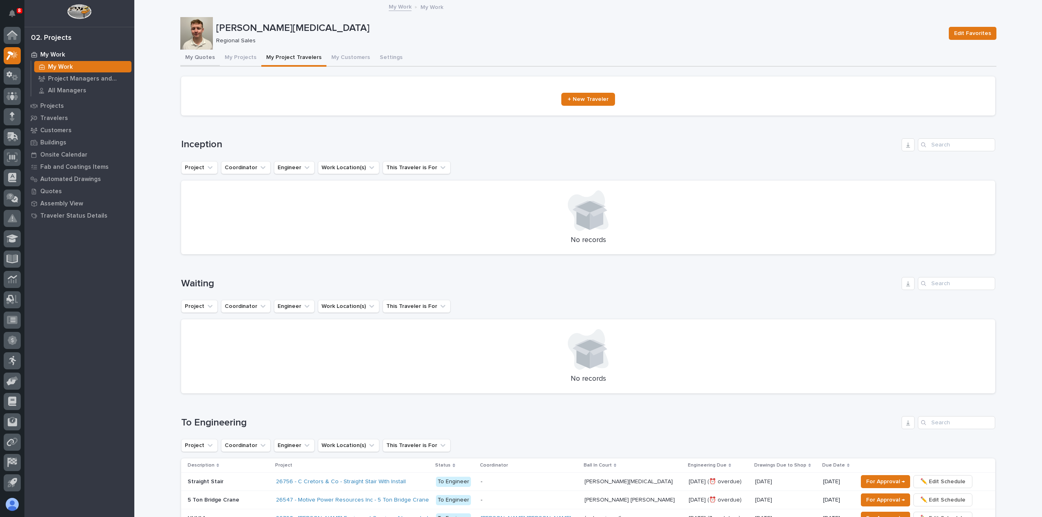
click at [190, 57] on button "My Quotes" at bounding box center [199, 58] width 39 height 17
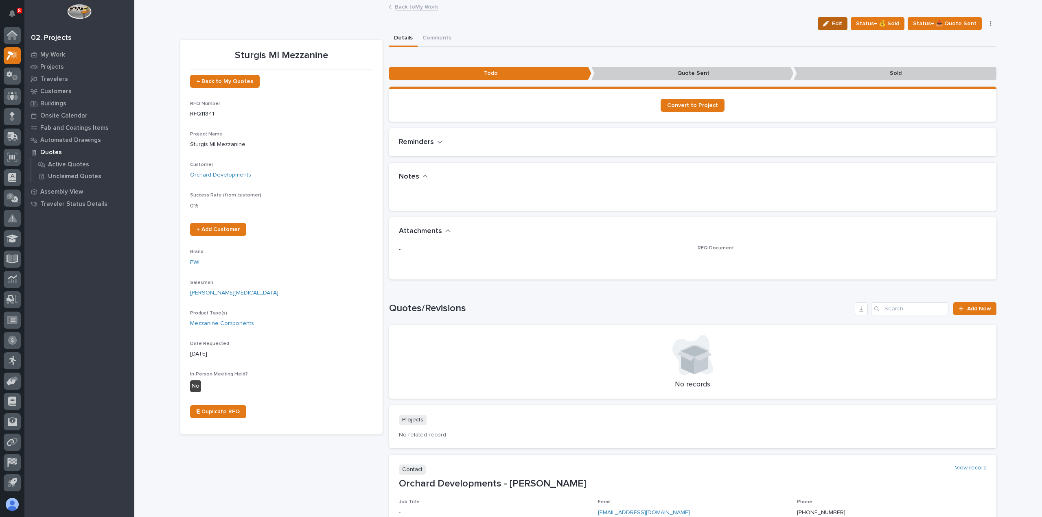
click at [840, 22] on span "Edit" at bounding box center [837, 23] width 10 height 7
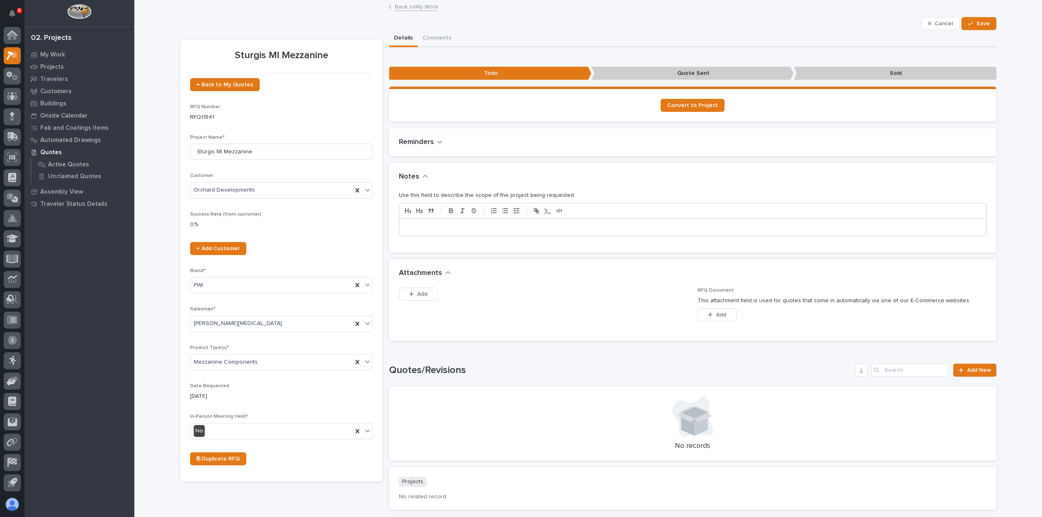
click at [510, 226] on p at bounding box center [692, 227] width 575 height 8
click at [976, 20] on span "Save" at bounding box center [982, 23] width 13 height 7
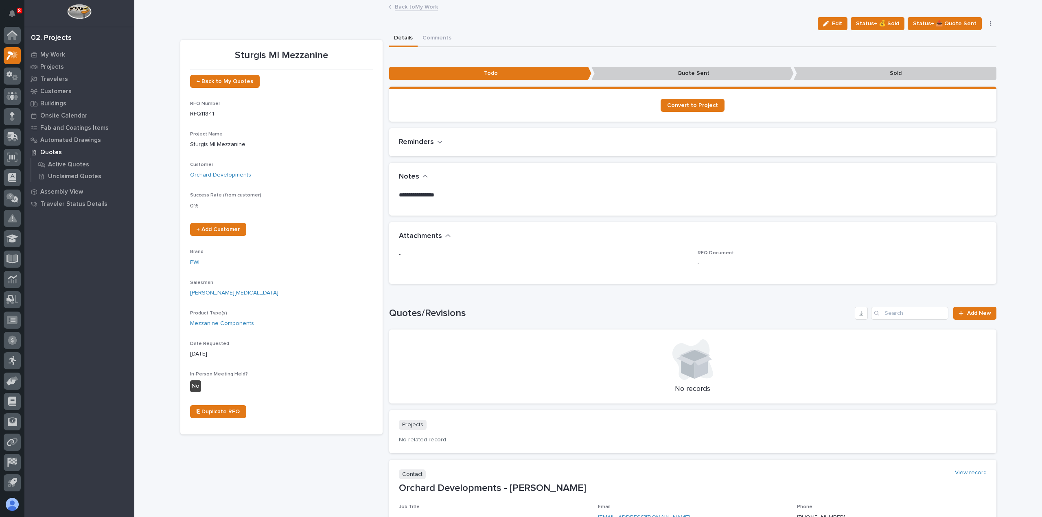
click at [427, 9] on link "Back to My Work" at bounding box center [416, 6] width 43 height 9
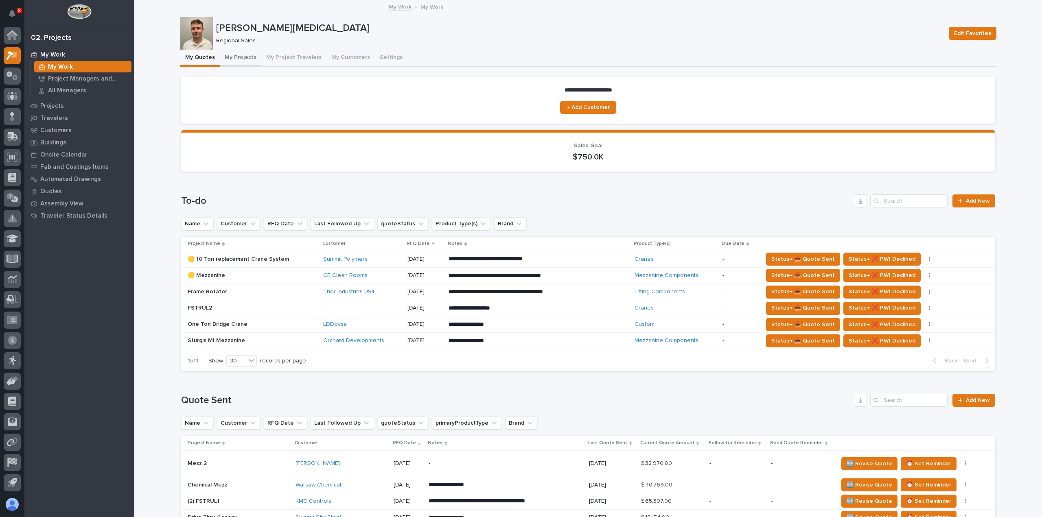
click at [225, 57] on button "My Projects" at bounding box center [241, 58] width 42 height 17
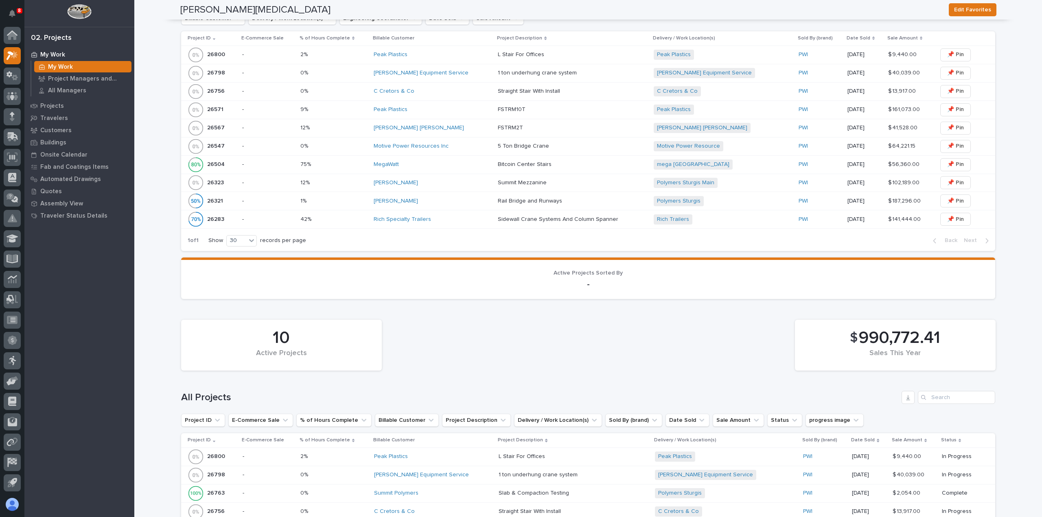
scroll to position [285, 0]
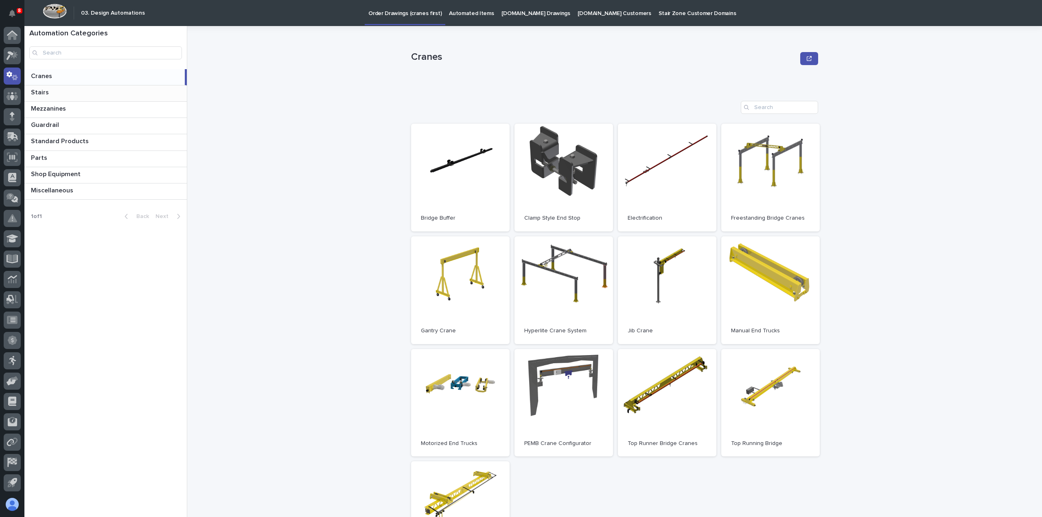
click at [77, 95] on p at bounding box center [107, 93] width 153 height 8
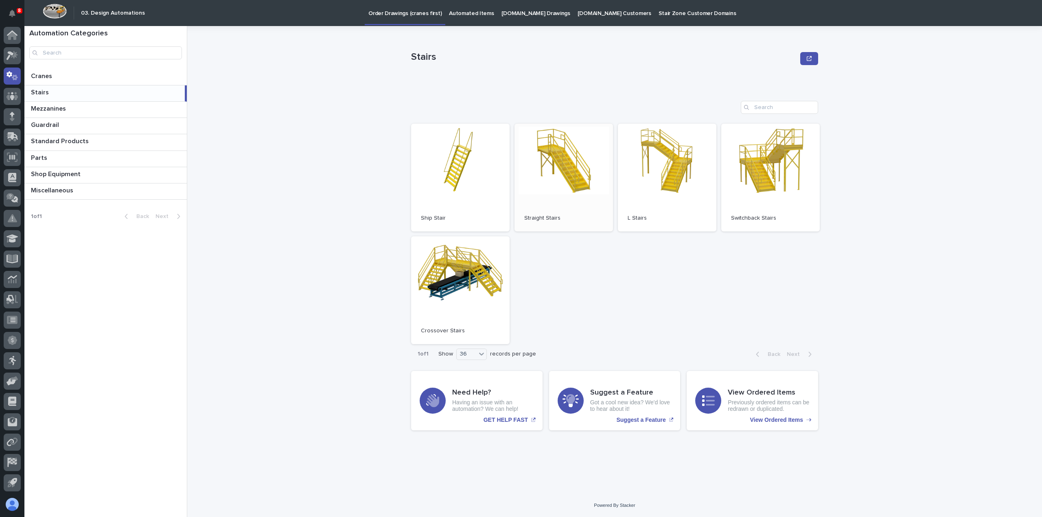
click at [553, 186] on link "Open" at bounding box center [563, 178] width 98 height 108
